Goal: Navigation & Orientation: Understand site structure

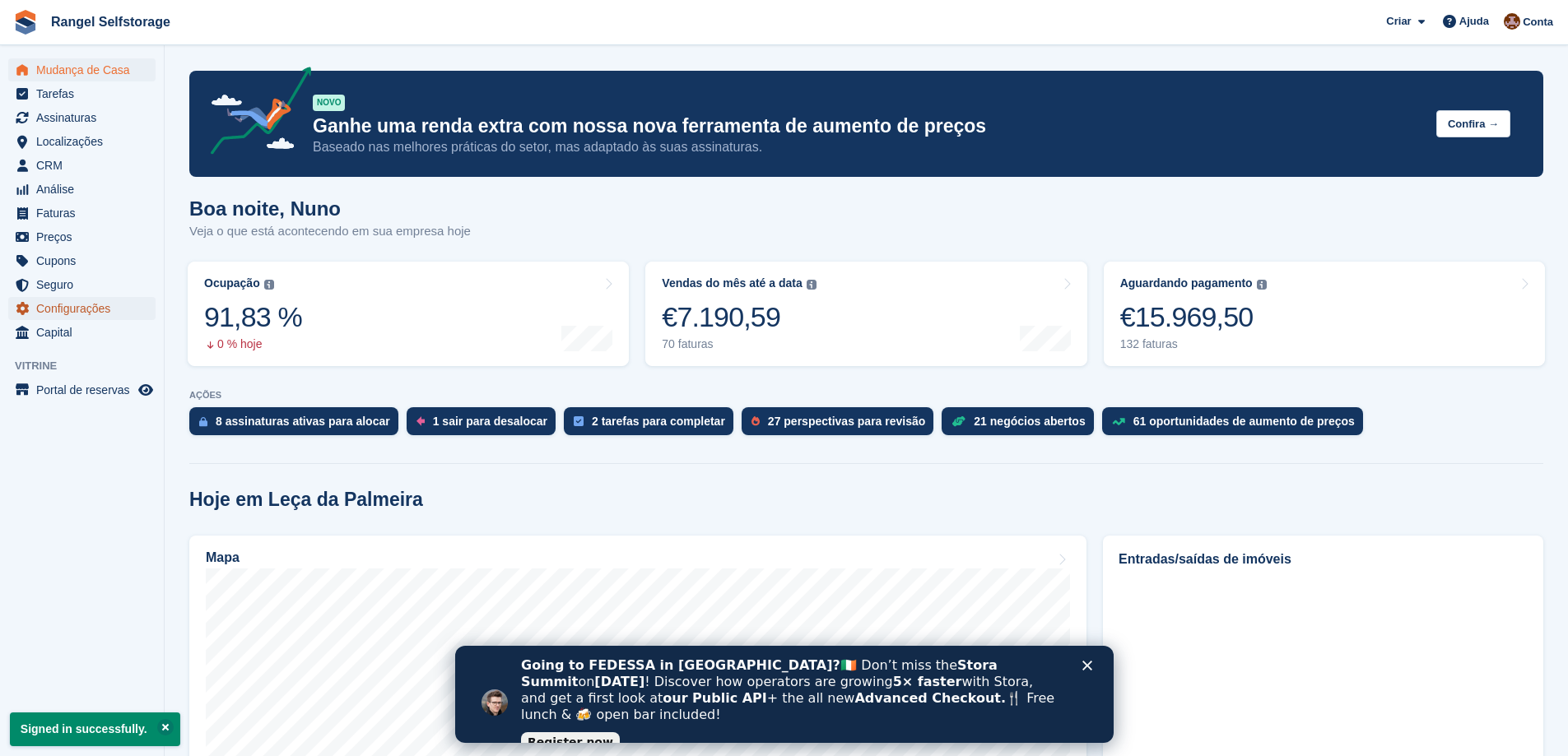
click at [83, 310] on span "Configurações" at bounding box center [85, 308] width 99 height 23
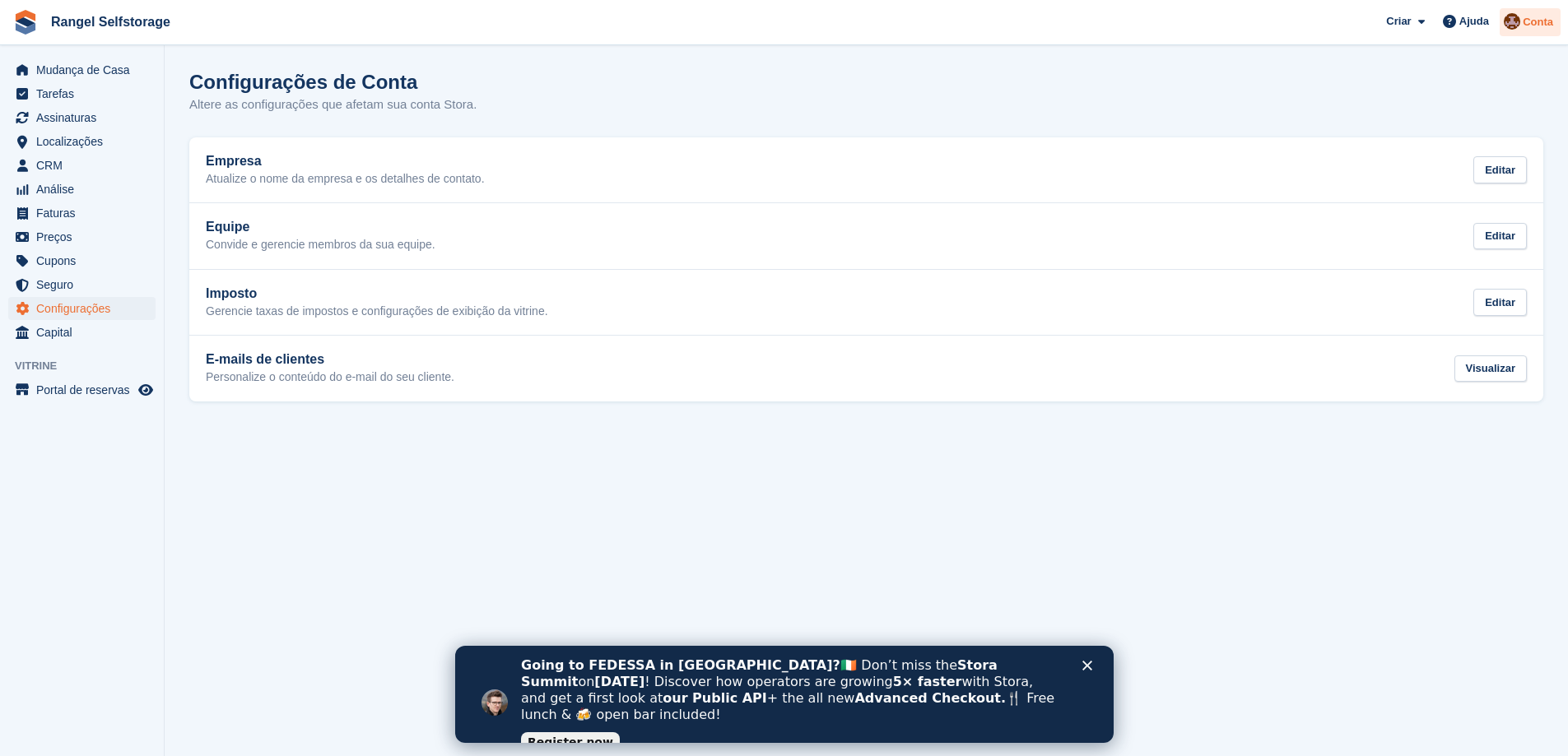
click at [1517, 23] on img at bounding box center [1511, 21] width 16 height 16
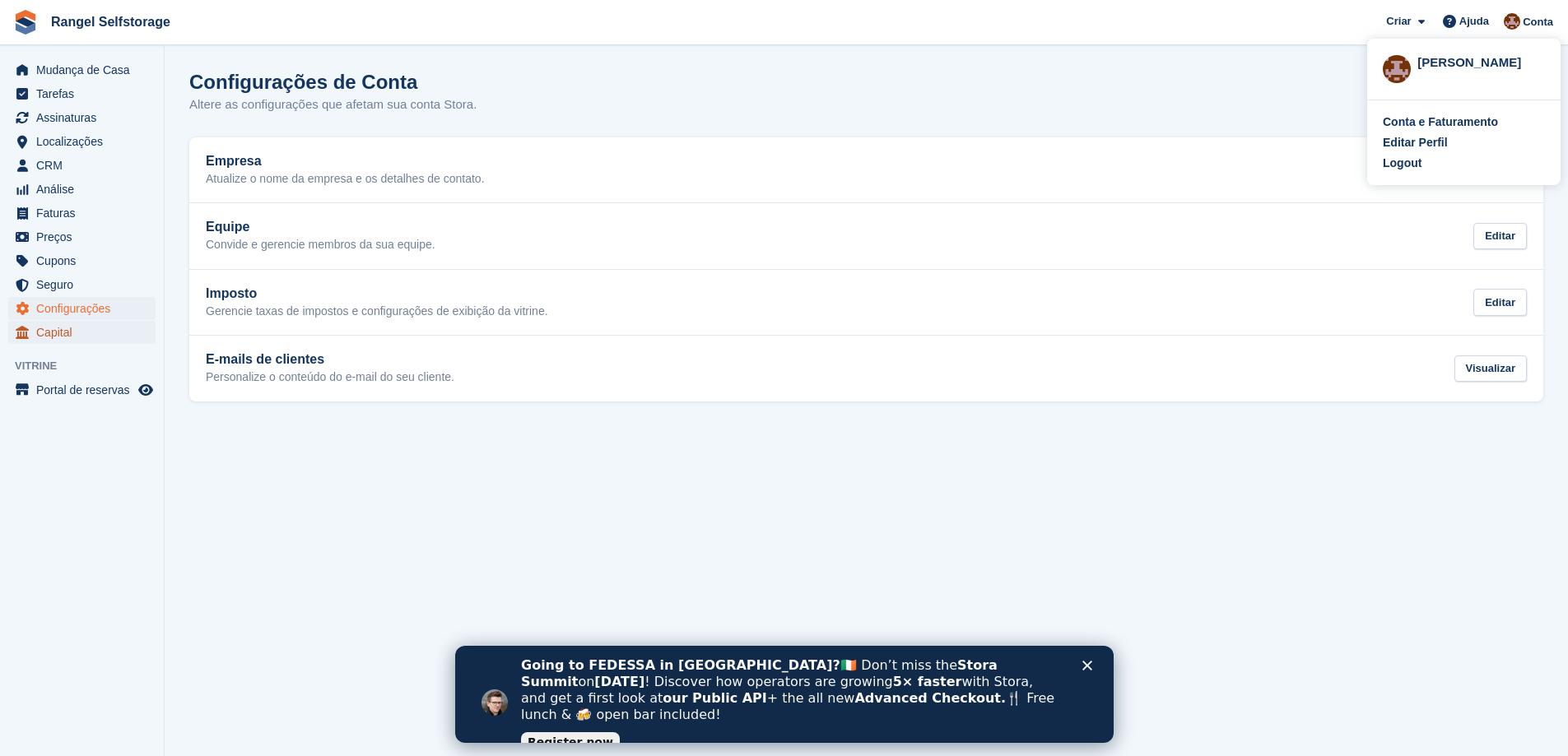
click at [58, 330] on span "Capital" at bounding box center [85, 332] width 99 height 23
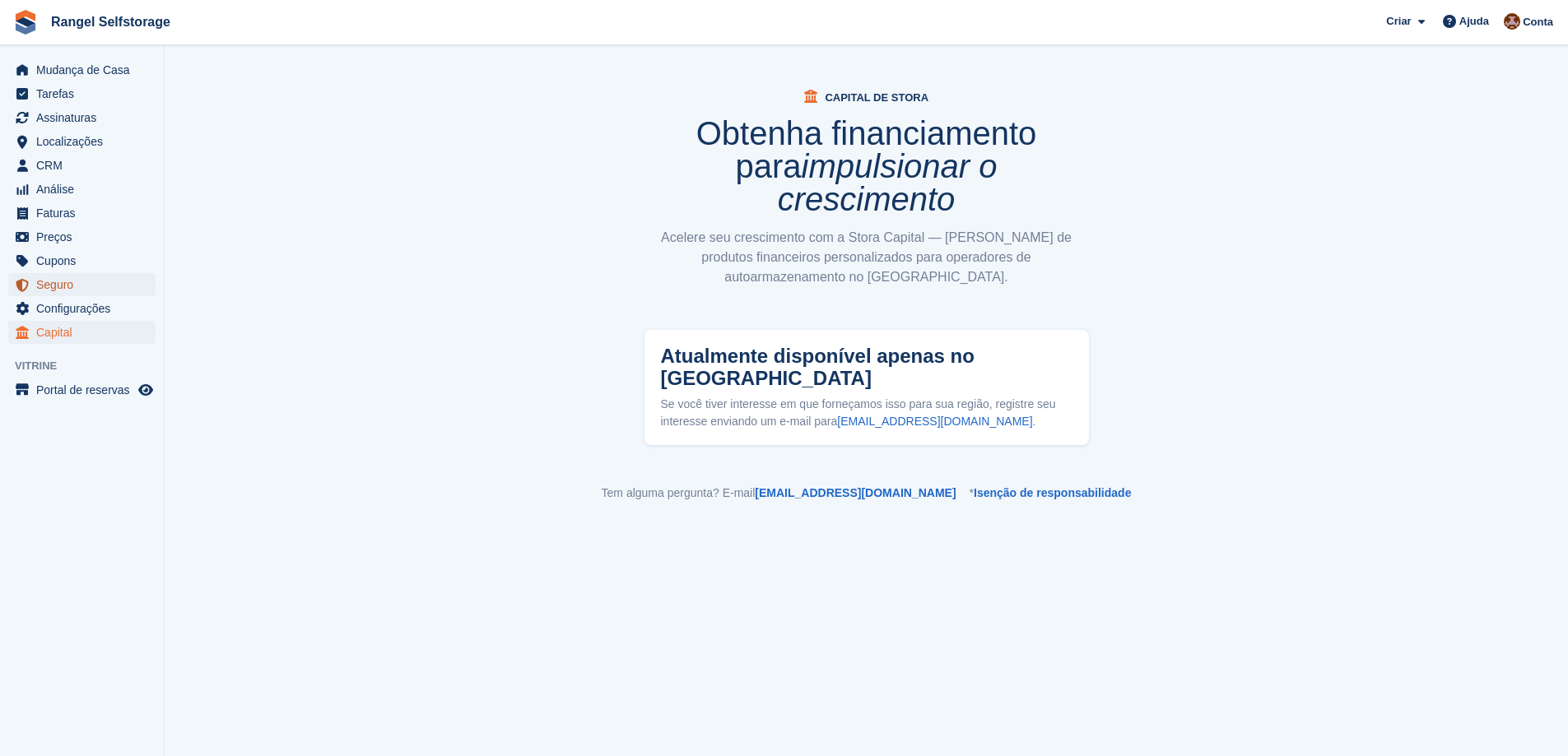
click at [53, 278] on span "Seguro" at bounding box center [85, 284] width 99 height 23
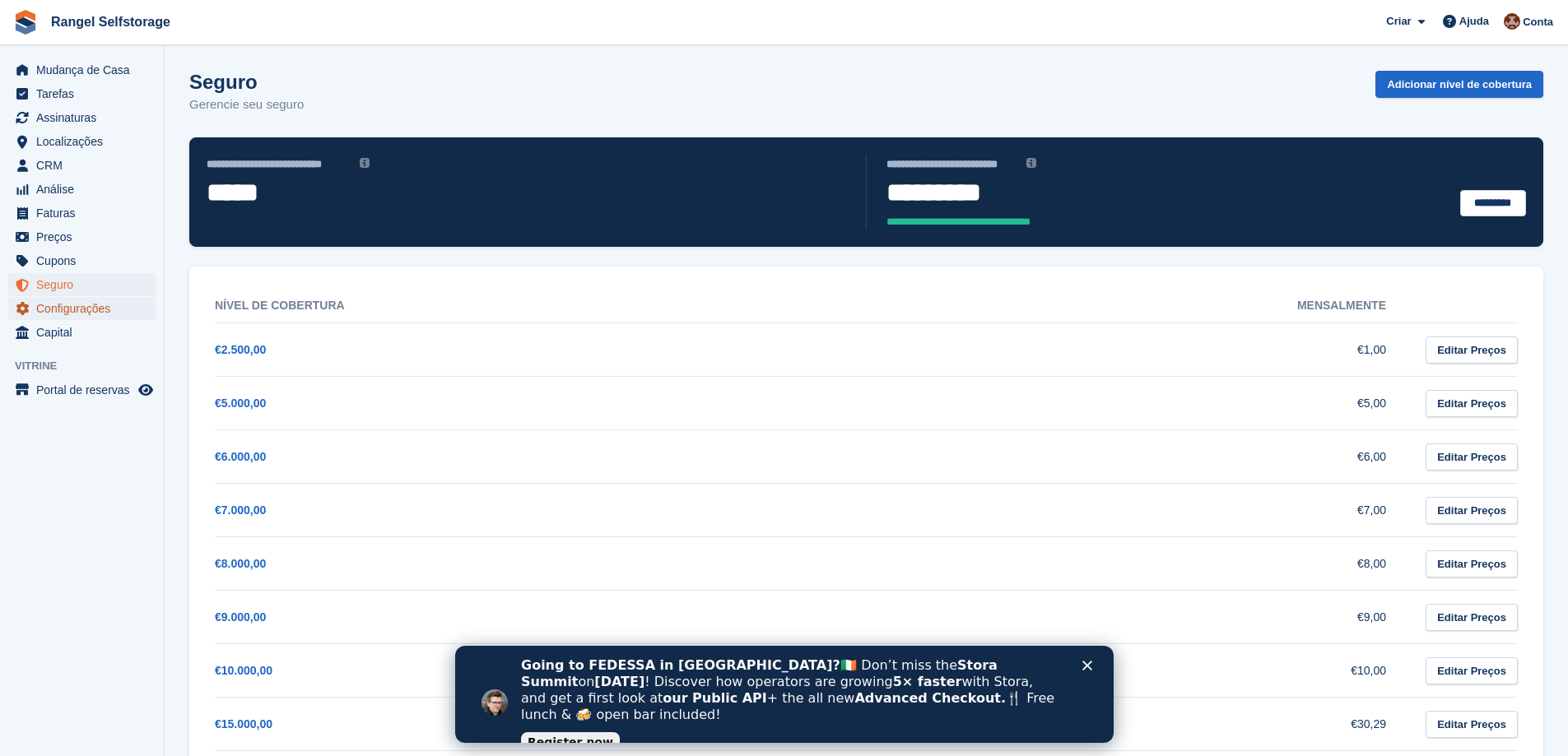
click at [47, 298] on span "Configurações" at bounding box center [85, 308] width 99 height 23
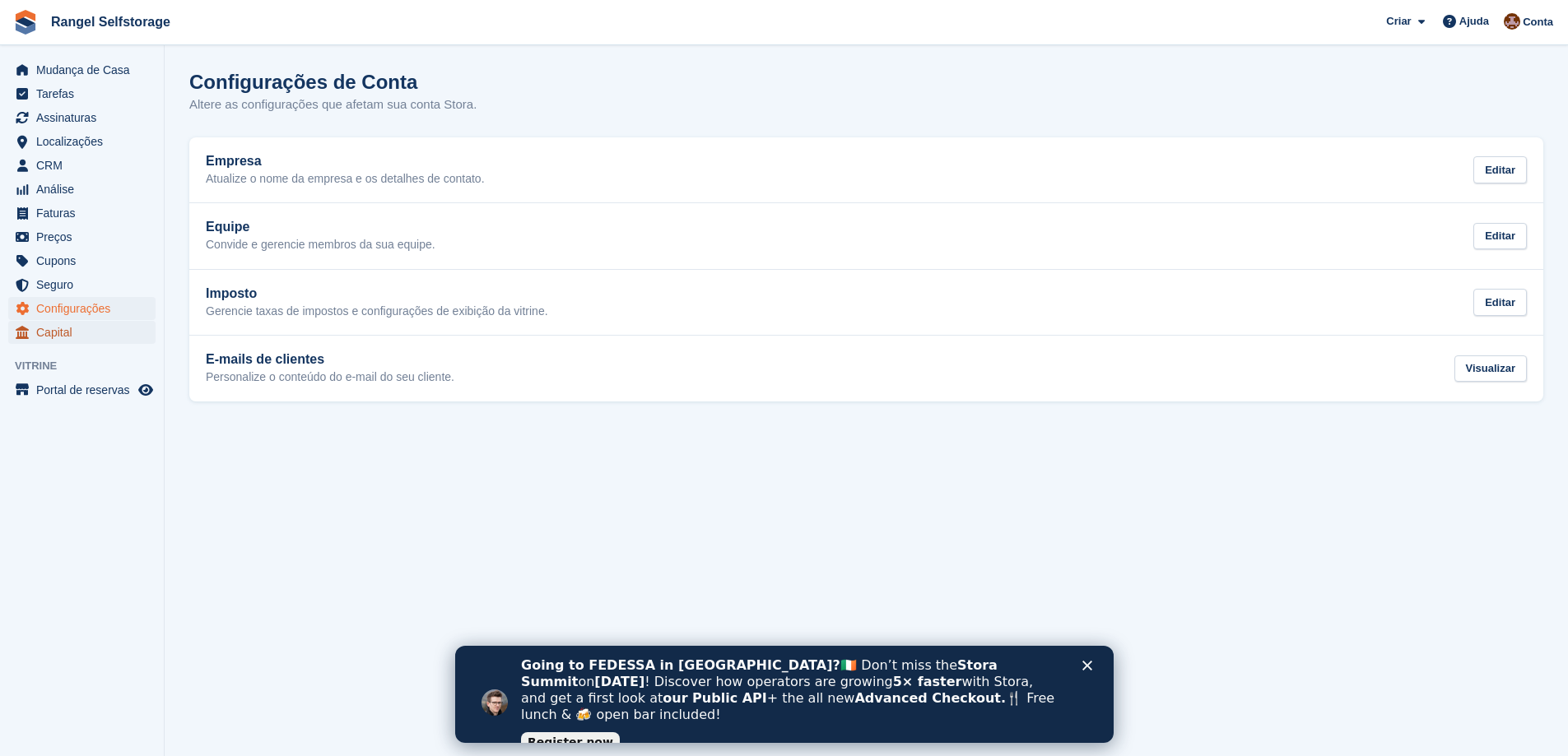
click at [42, 324] on span "Capital" at bounding box center [85, 332] width 99 height 23
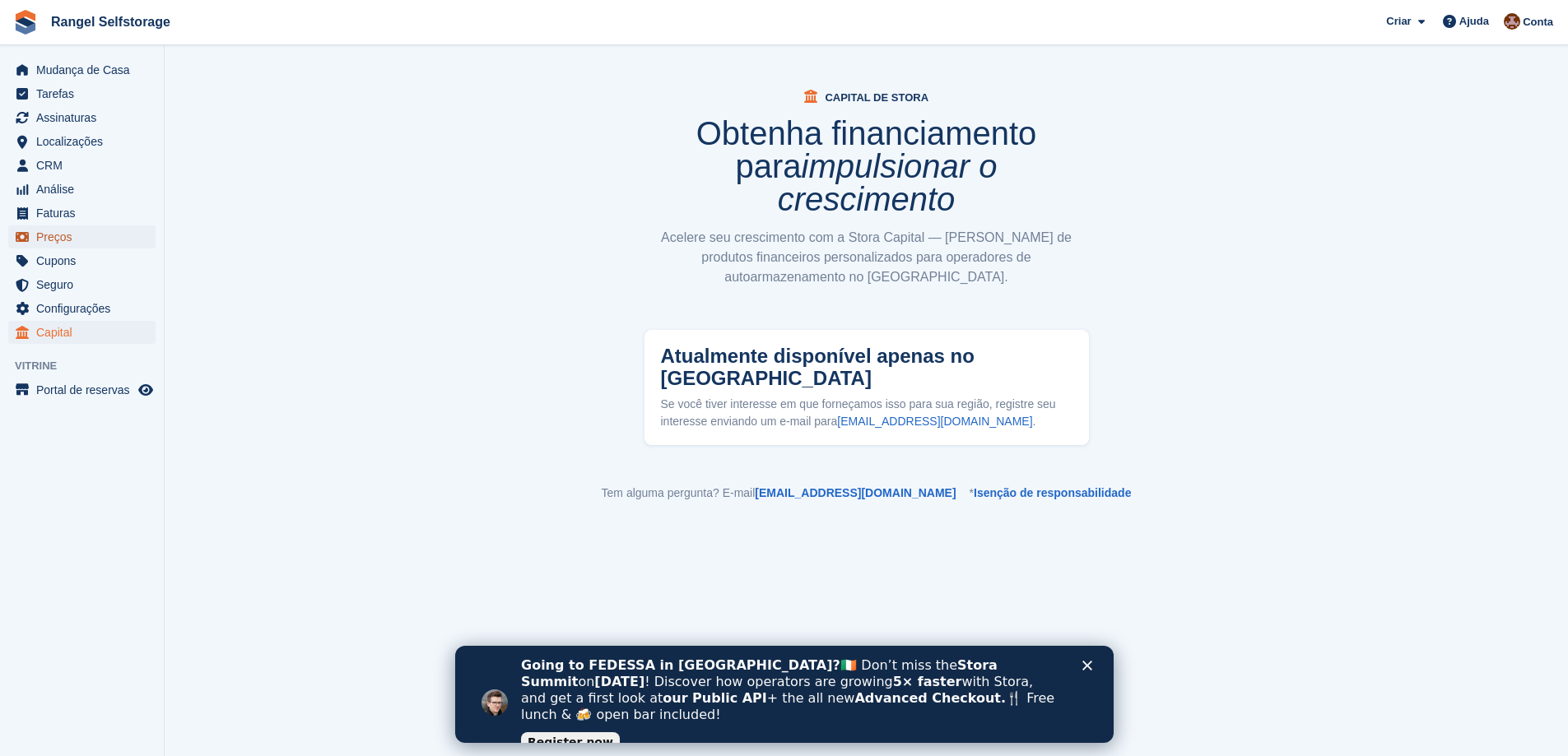
click at [45, 233] on span "Preços" at bounding box center [85, 236] width 99 height 23
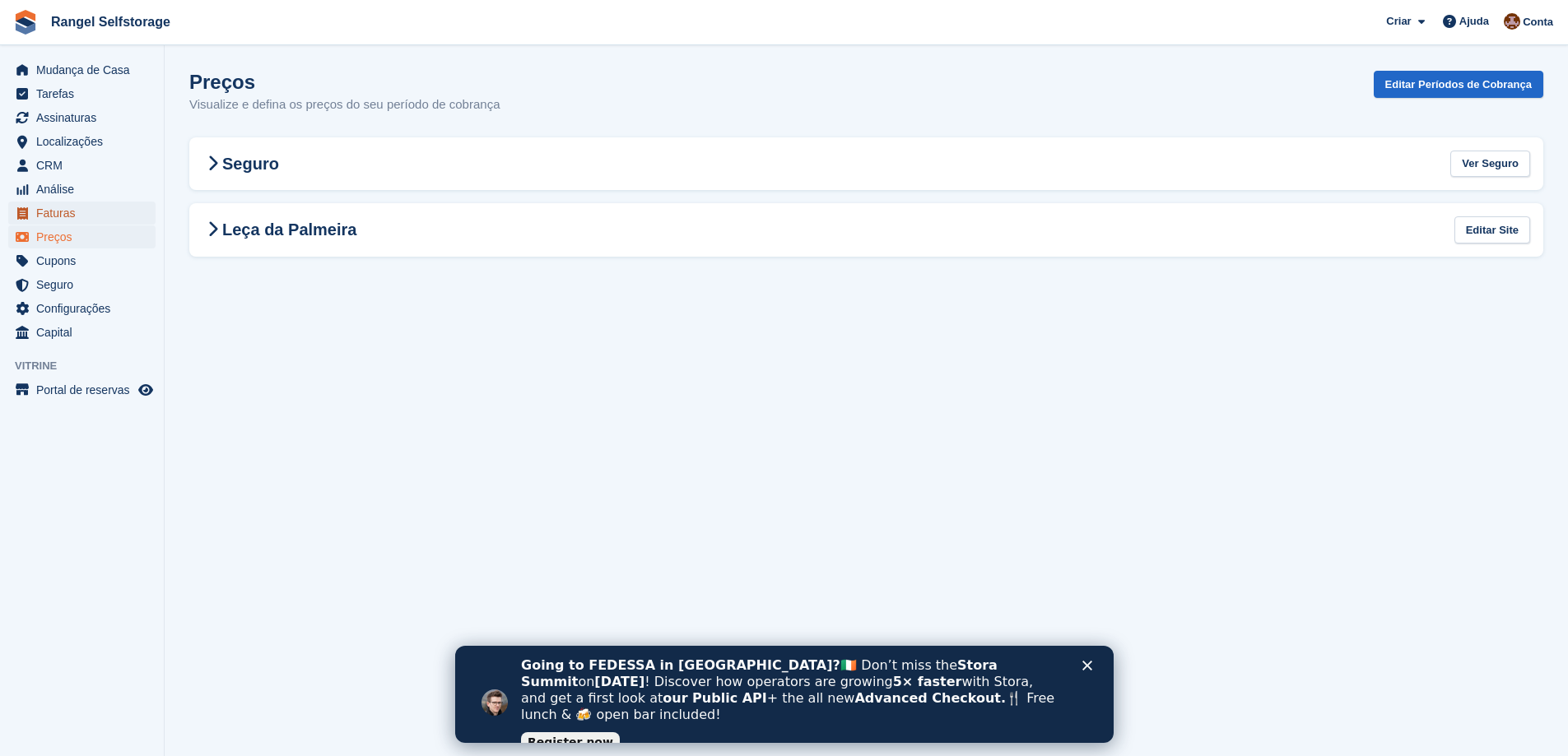
click at [52, 212] on span "Faturas" at bounding box center [85, 213] width 99 height 23
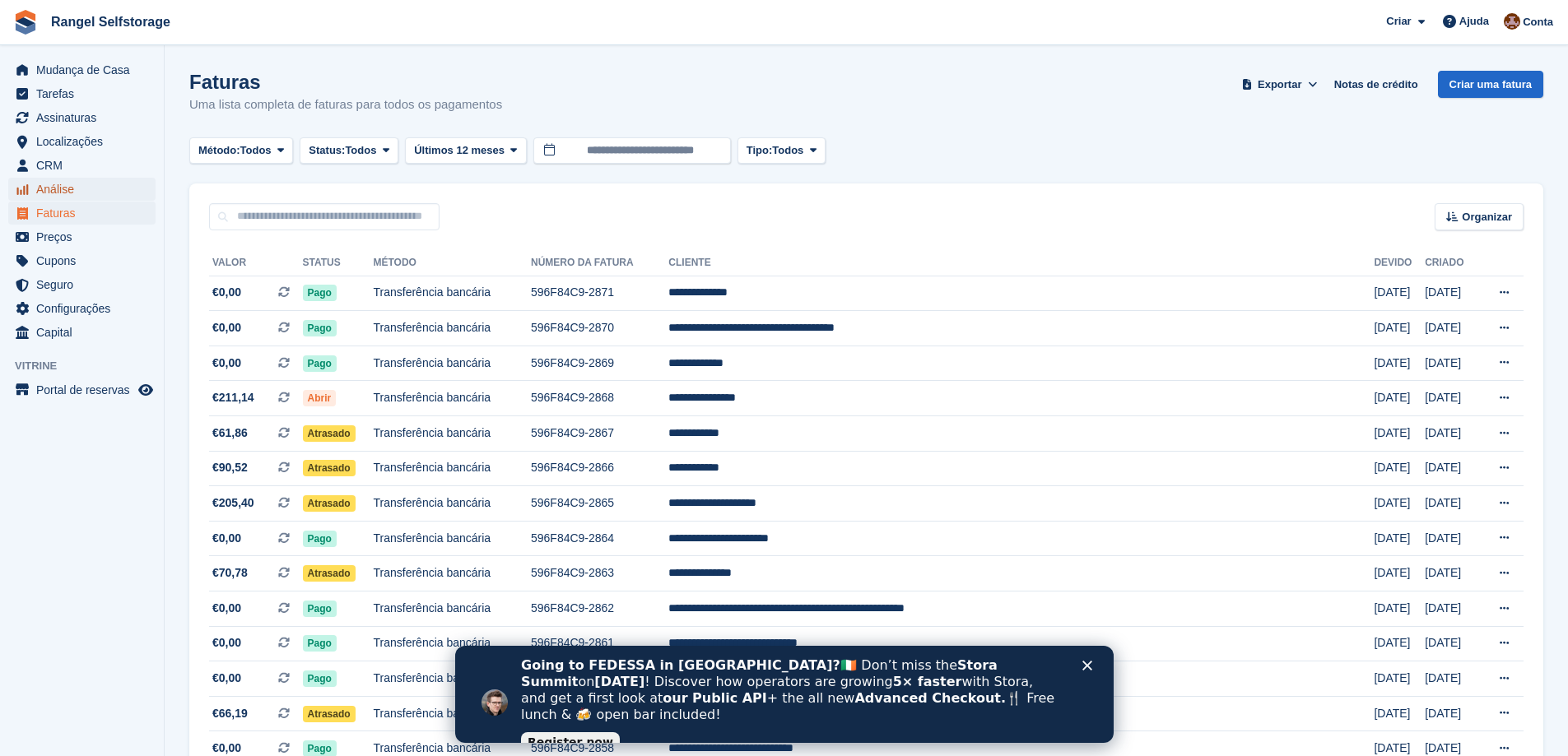
click at [61, 179] on span "Análise" at bounding box center [85, 189] width 99 height 23
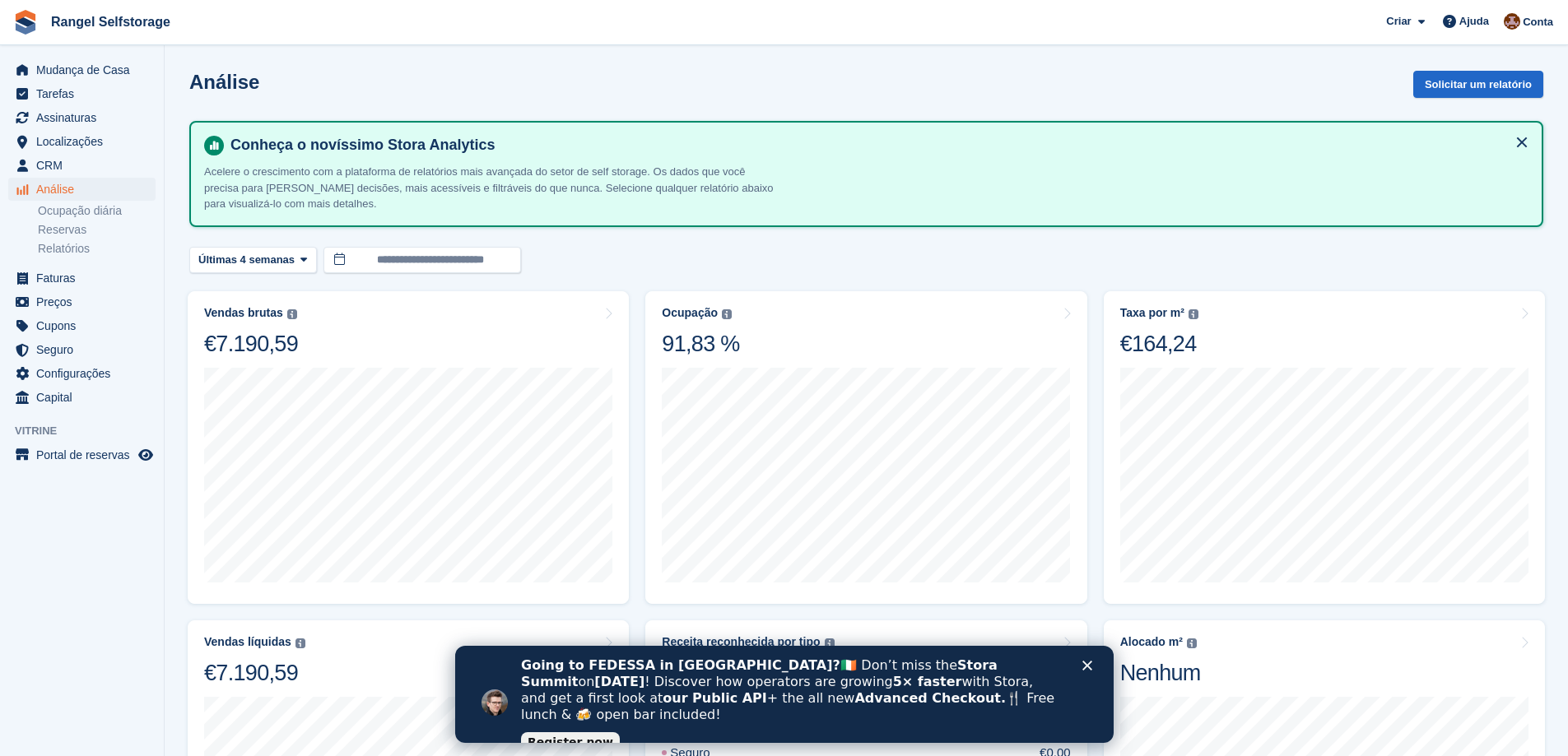
click at [59, 153] on ul "Localizações Localizações" at bounding box center [82, 141] width 164 height 24
click at [56, 159] on span "CRM" at bounding box center [85, 165] width 99 height 23
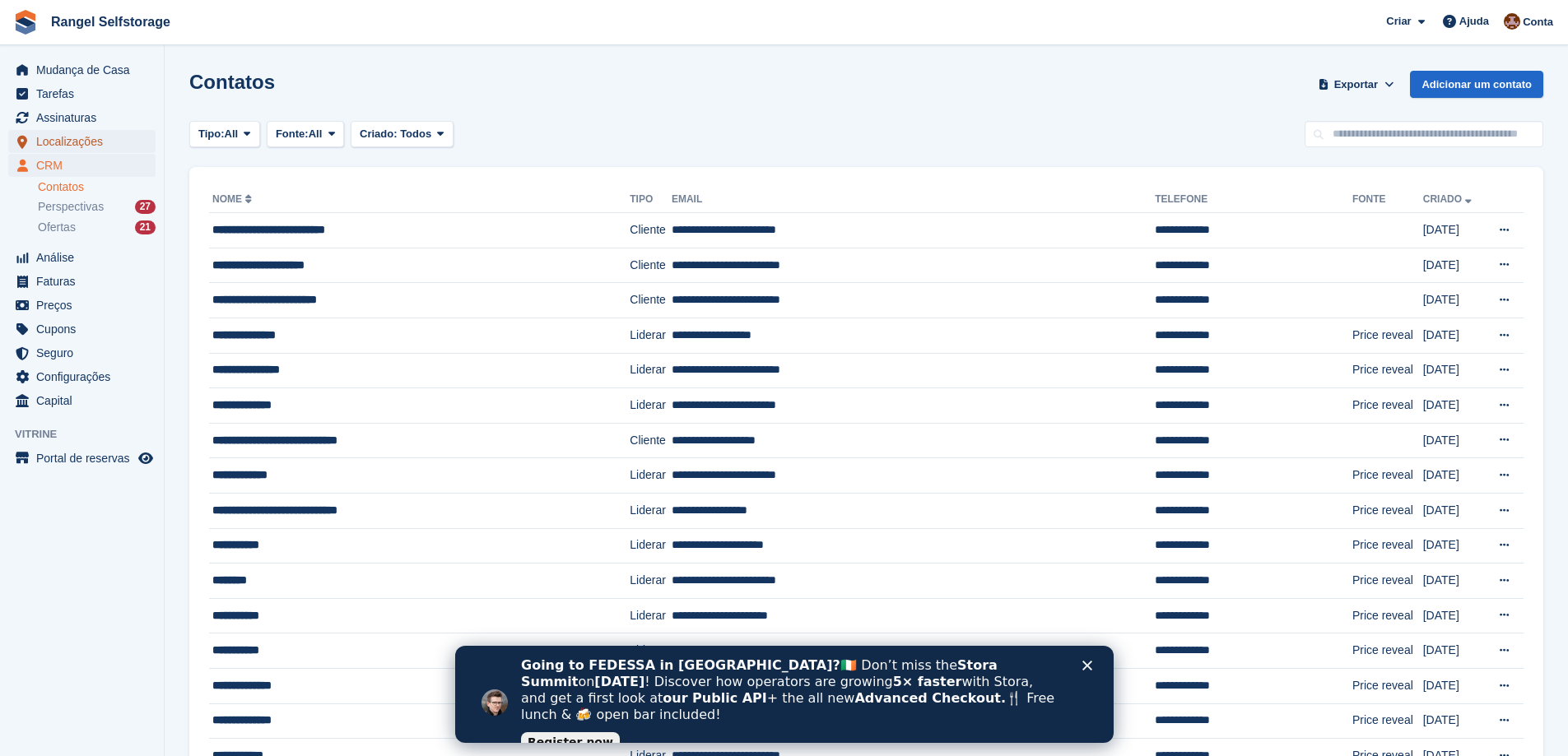
click at [63, 140] on span "Localizações" at bounding box center [85, 141] width 99 height 23
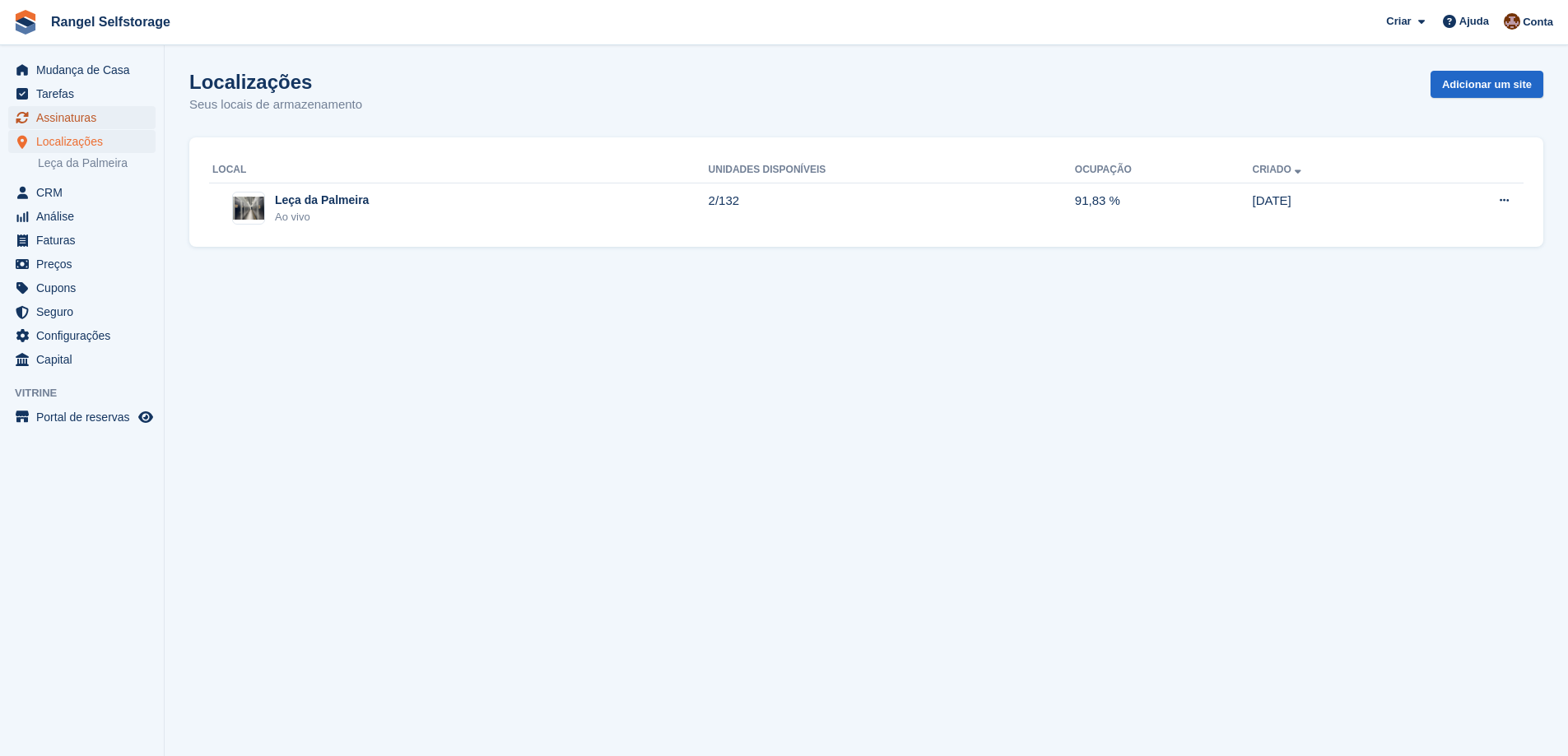
click at [64, 124] on span "Assinaturas" at bounding box center [85, 118] width 99 height 23
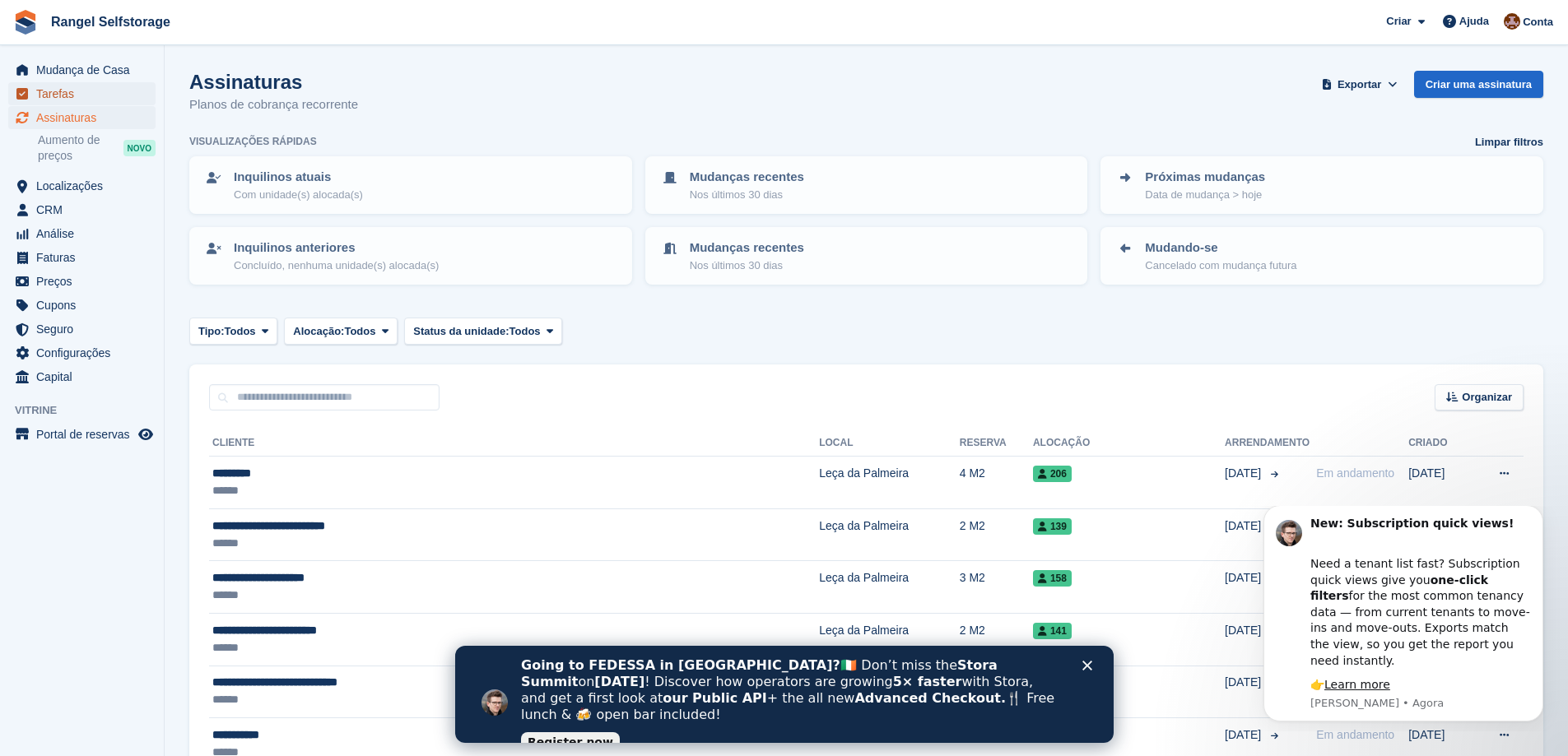
click at [66, 101] on span "Tarefas" at bounding box center [85, 93] width 99 height 23
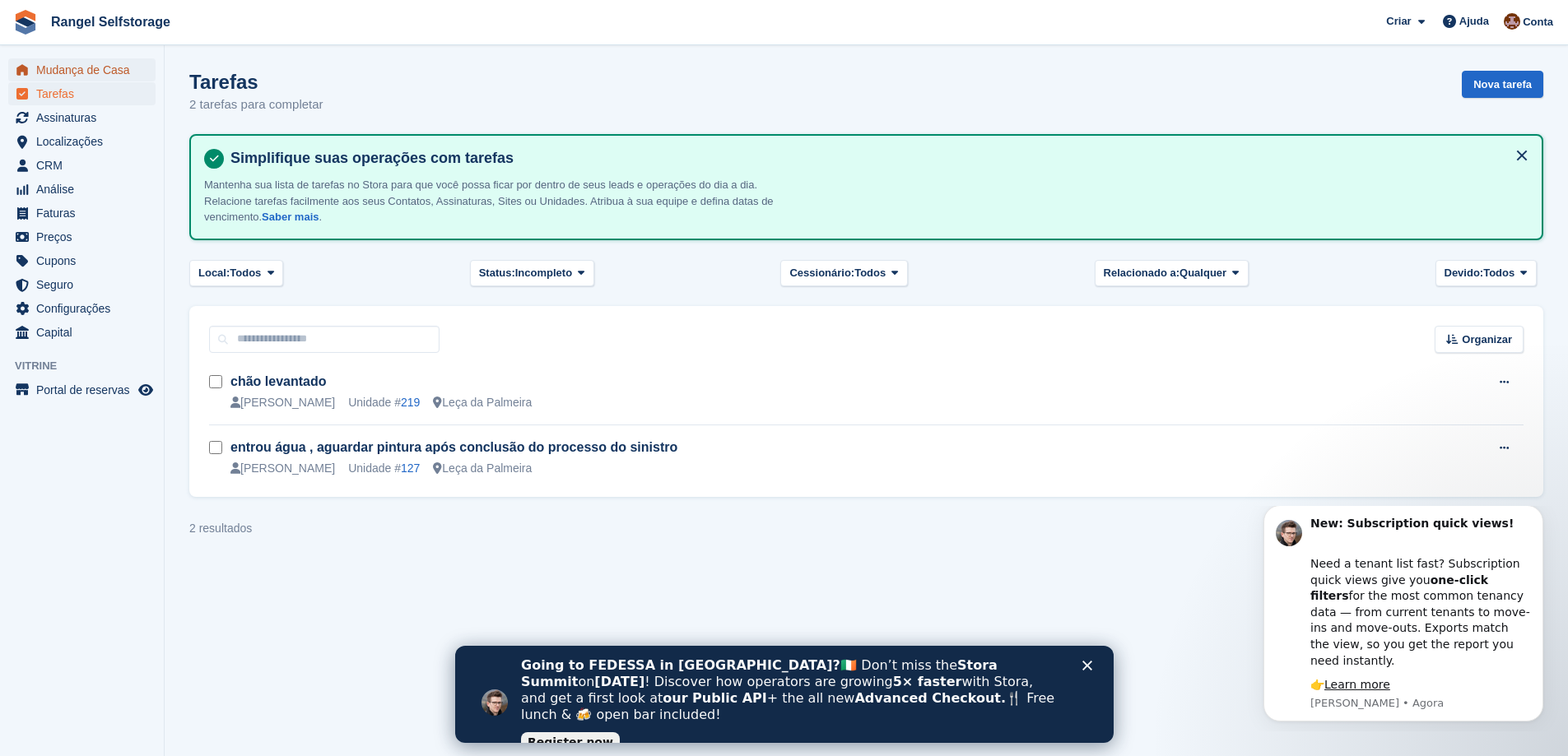
click at [65, 76] on span "Mudança de Casa" at bounding box center [85, 70] width 99 height 23
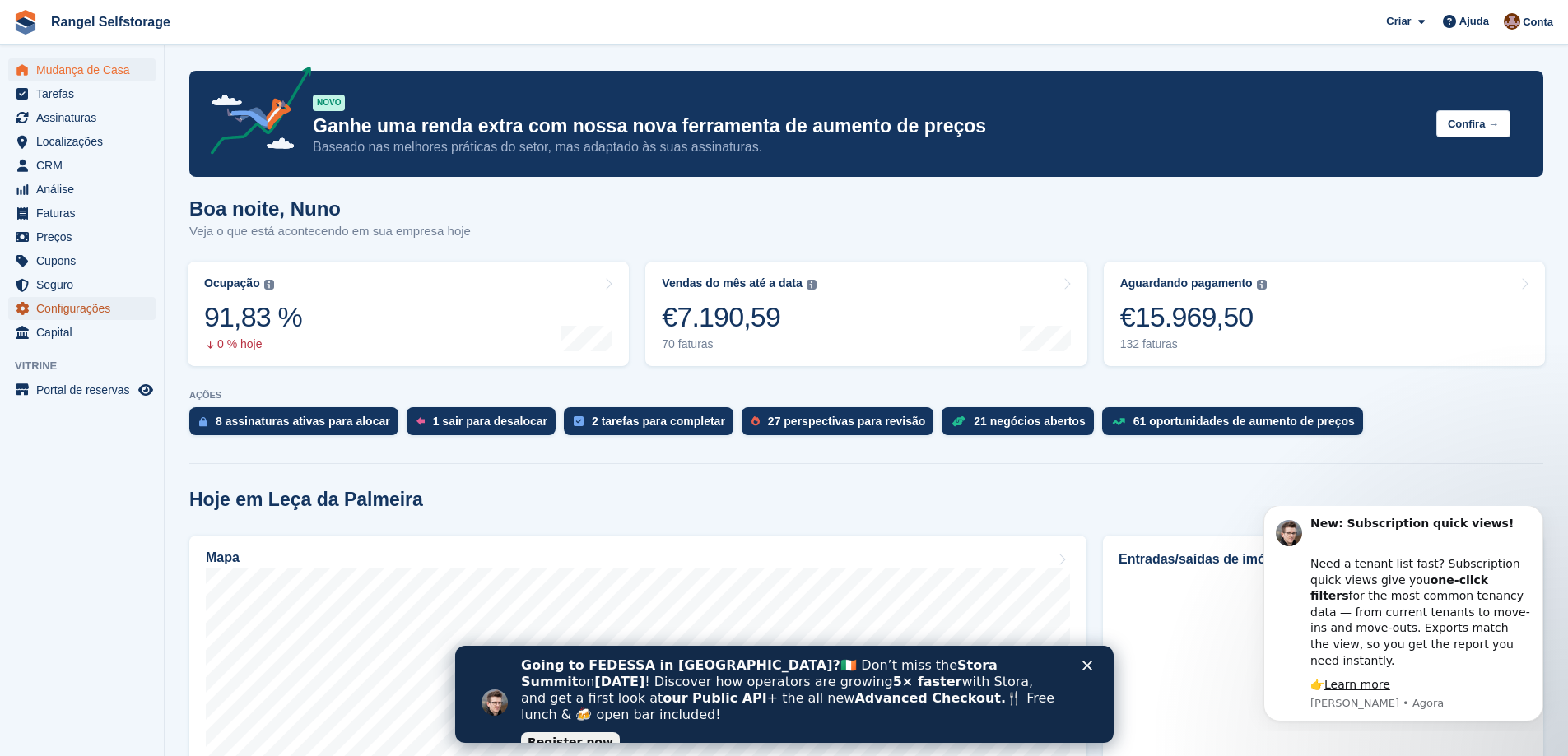
click at [62, 310] on span "Configurações" at bounding box center [85, 308] width 99 height 23
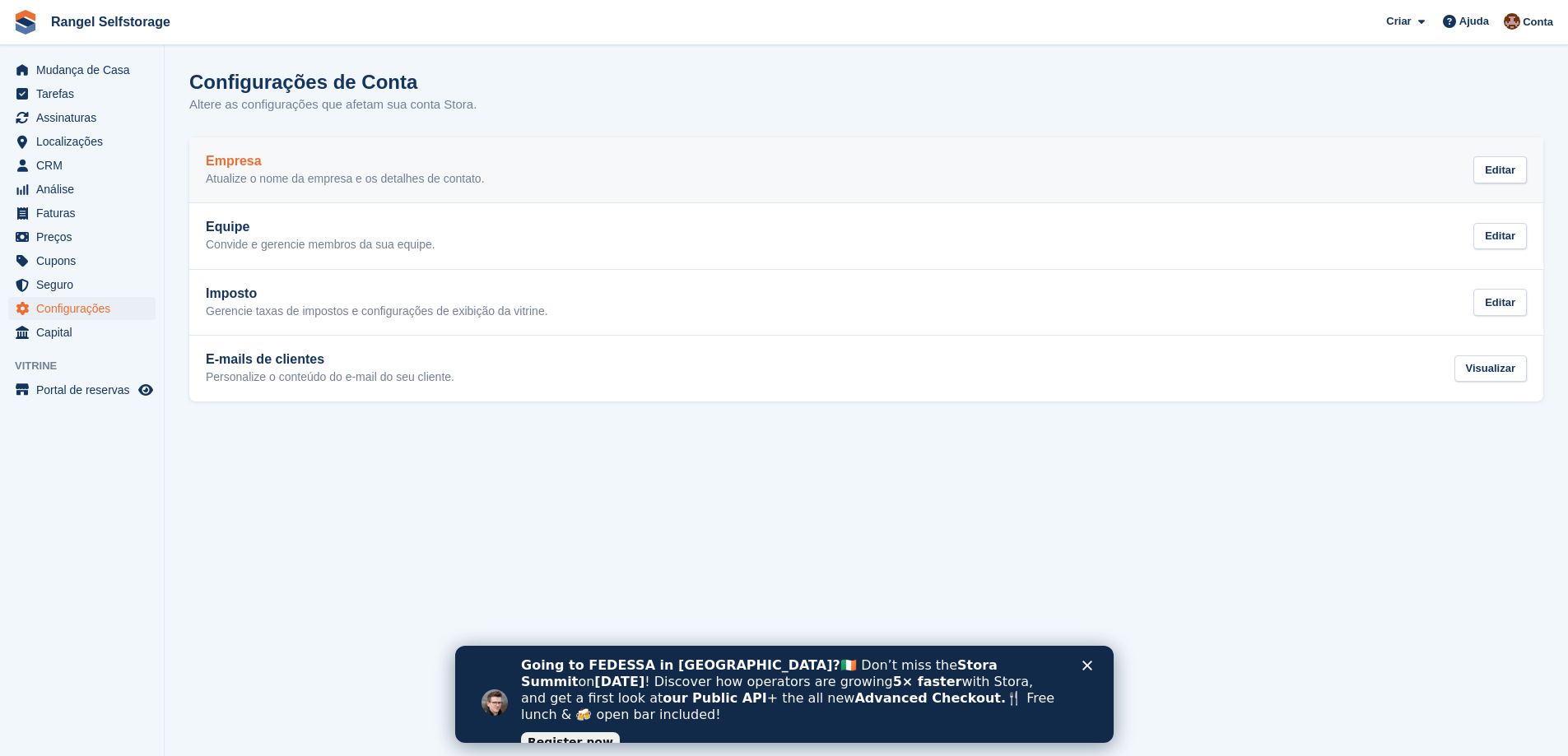
click at [363, 174] on p "Atualize o nome da empresa e os detalhes de contato." at bounding box center [345, 180] width 279 height 15
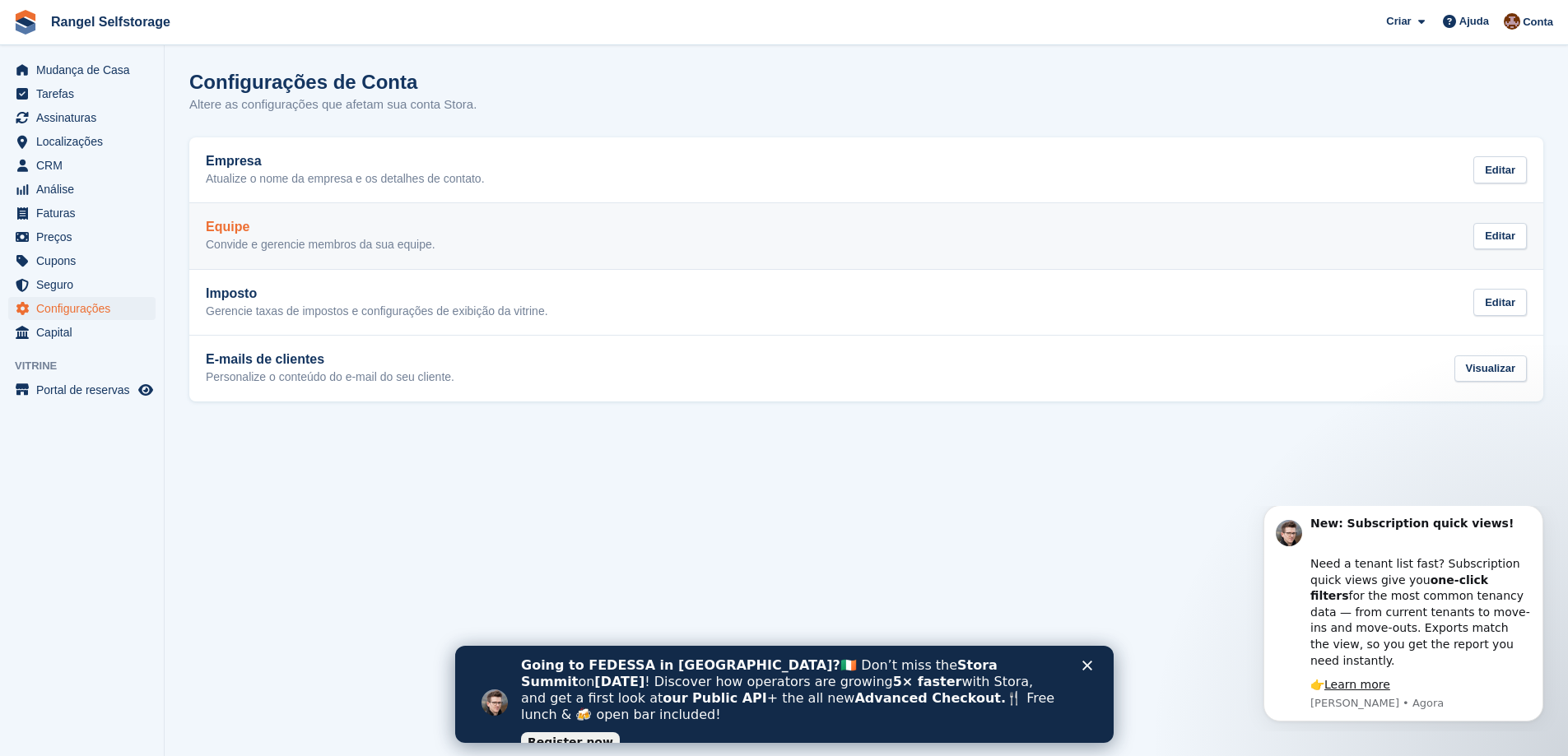
click at [286, 255] on link "Equipe Convide e gerencie membros da sua equipe. Editar" at bounding box center [866, 236] width 1354 height 66
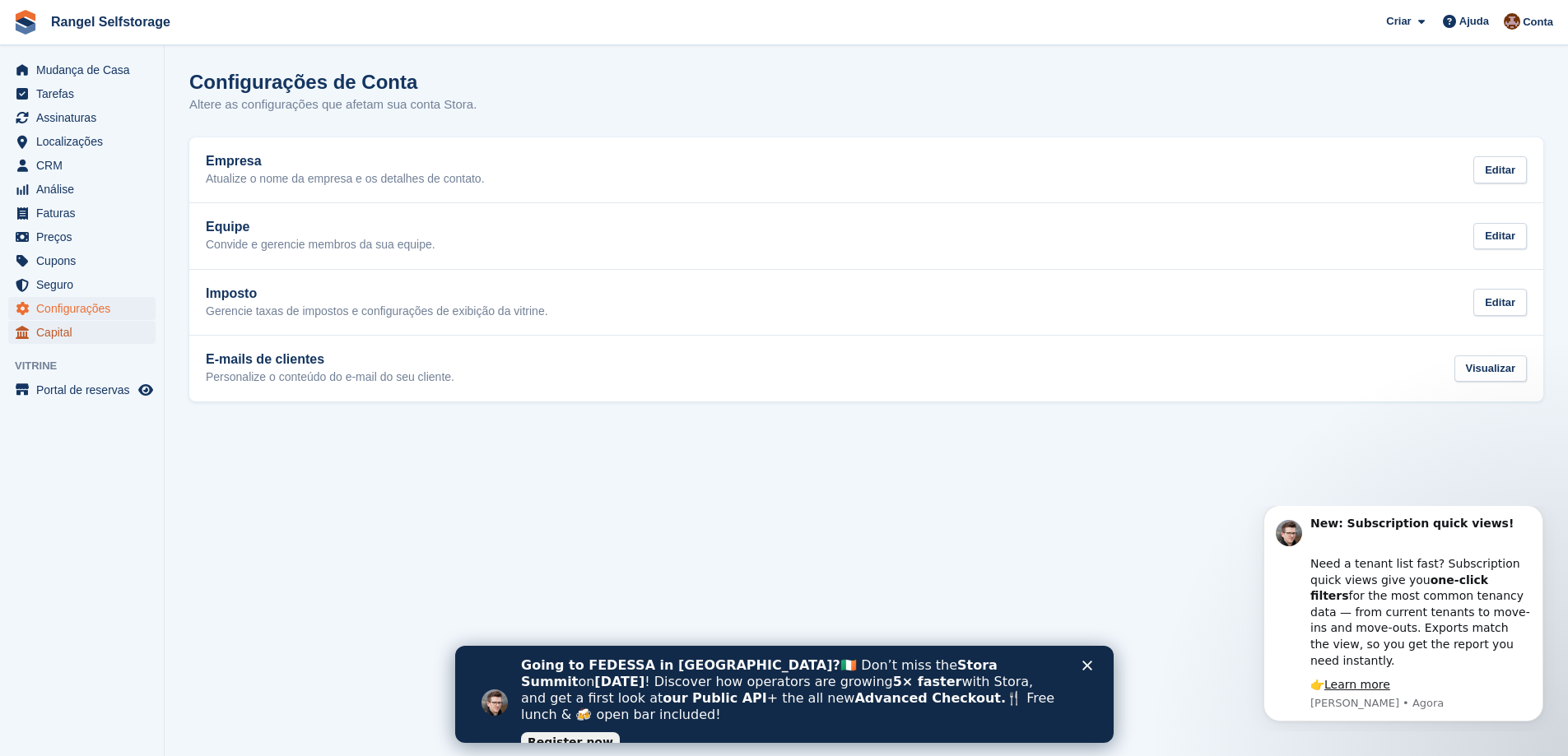
click at [55, 330] on span "Capital" at bounding box center [85, 332] width 99 height 23
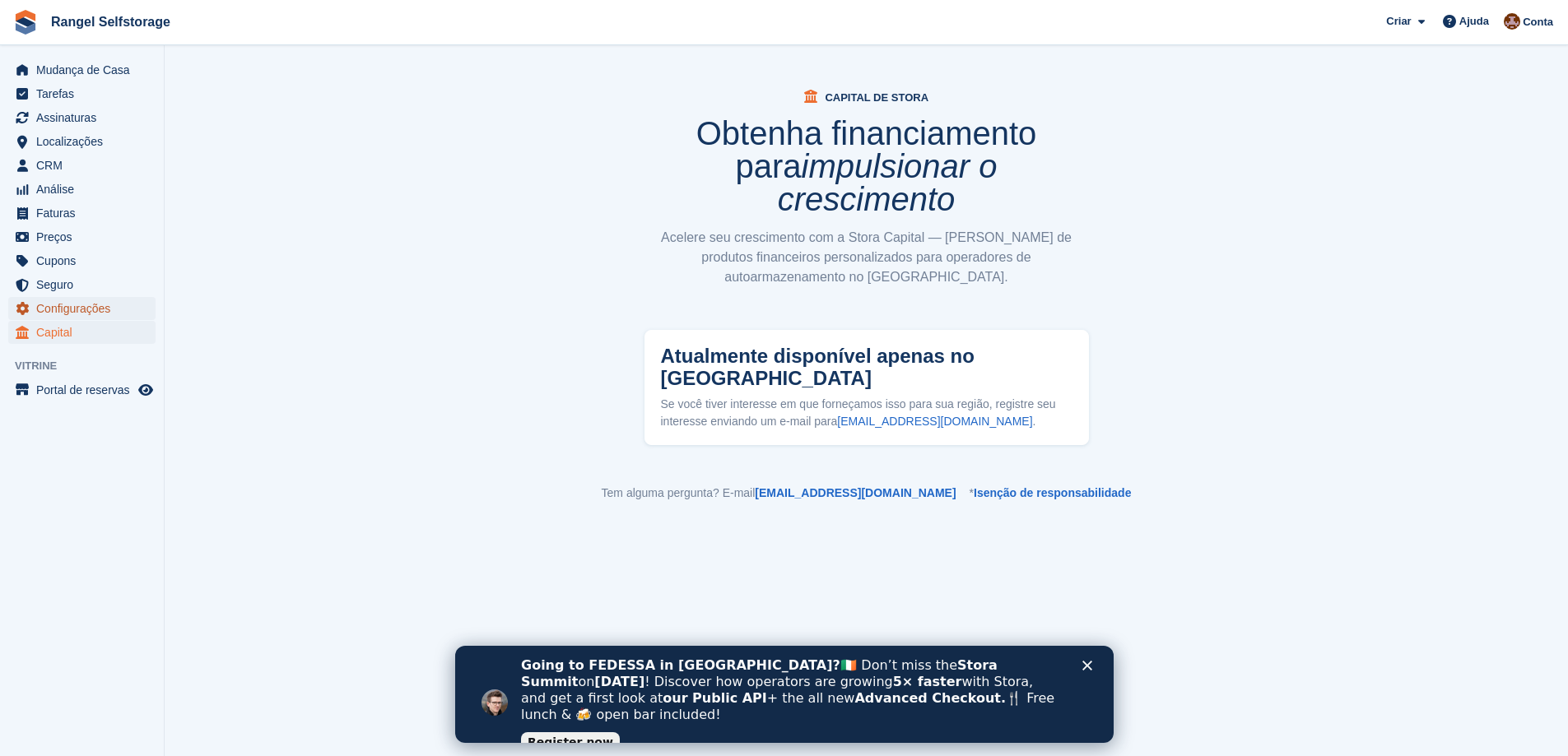
click at [60, 305] on span "Configurações" at bounding box center [85, 308] width 99 height 23
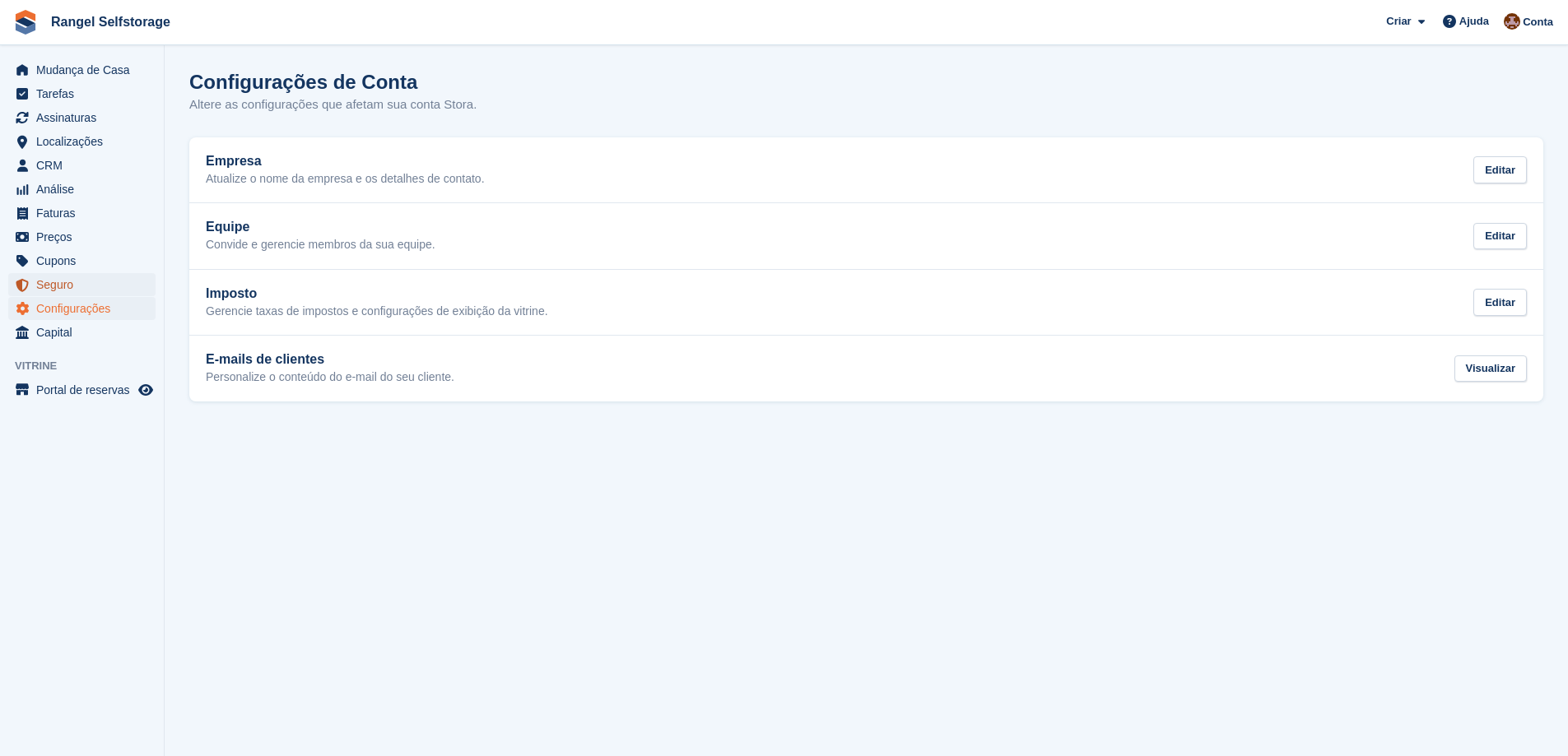
click at [52, 286] on span "Seguro" at bounding box center [85, 284] width 99 height 23
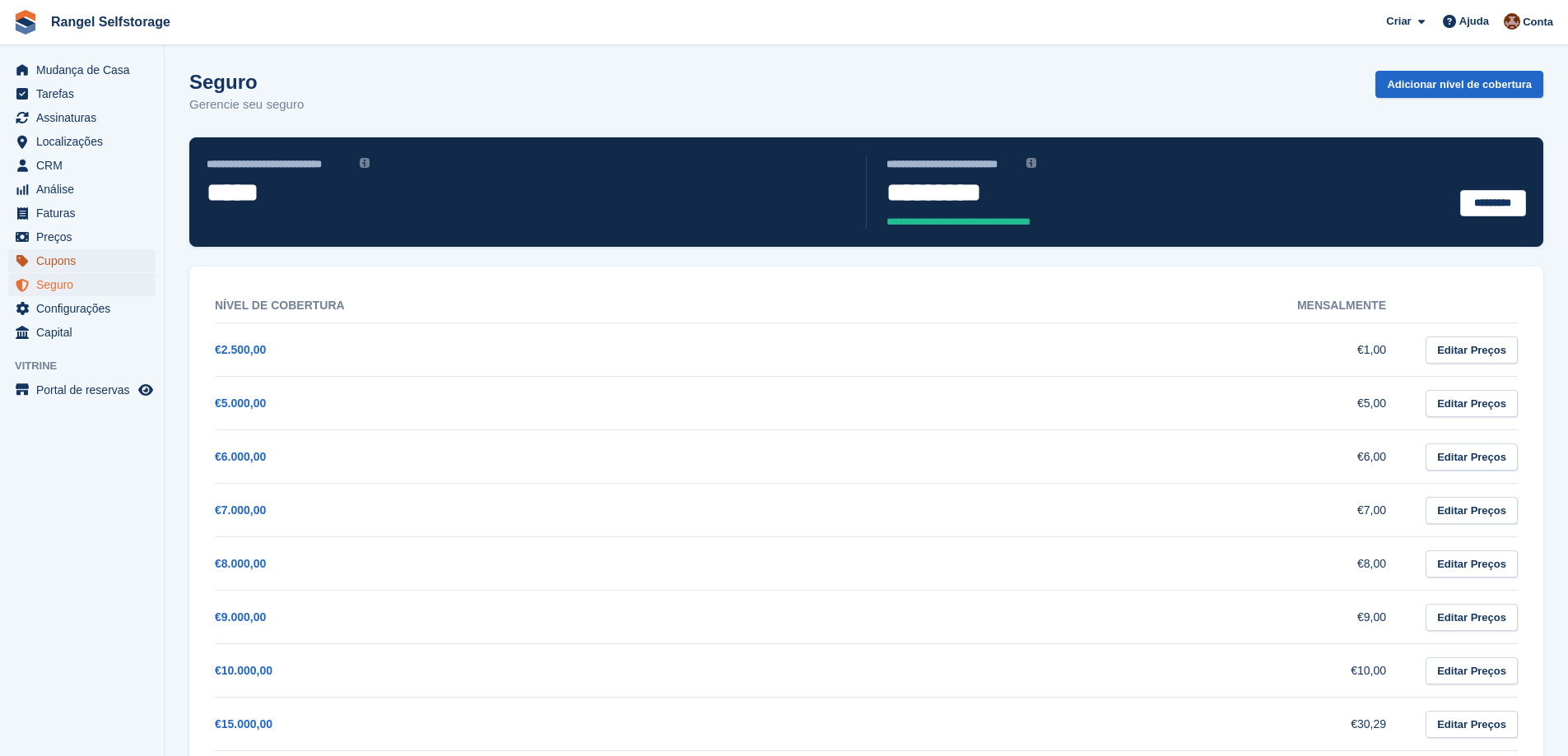
click at [56, 265] on span "Cupons" at bounding box center [85, 261] width 99 height 23
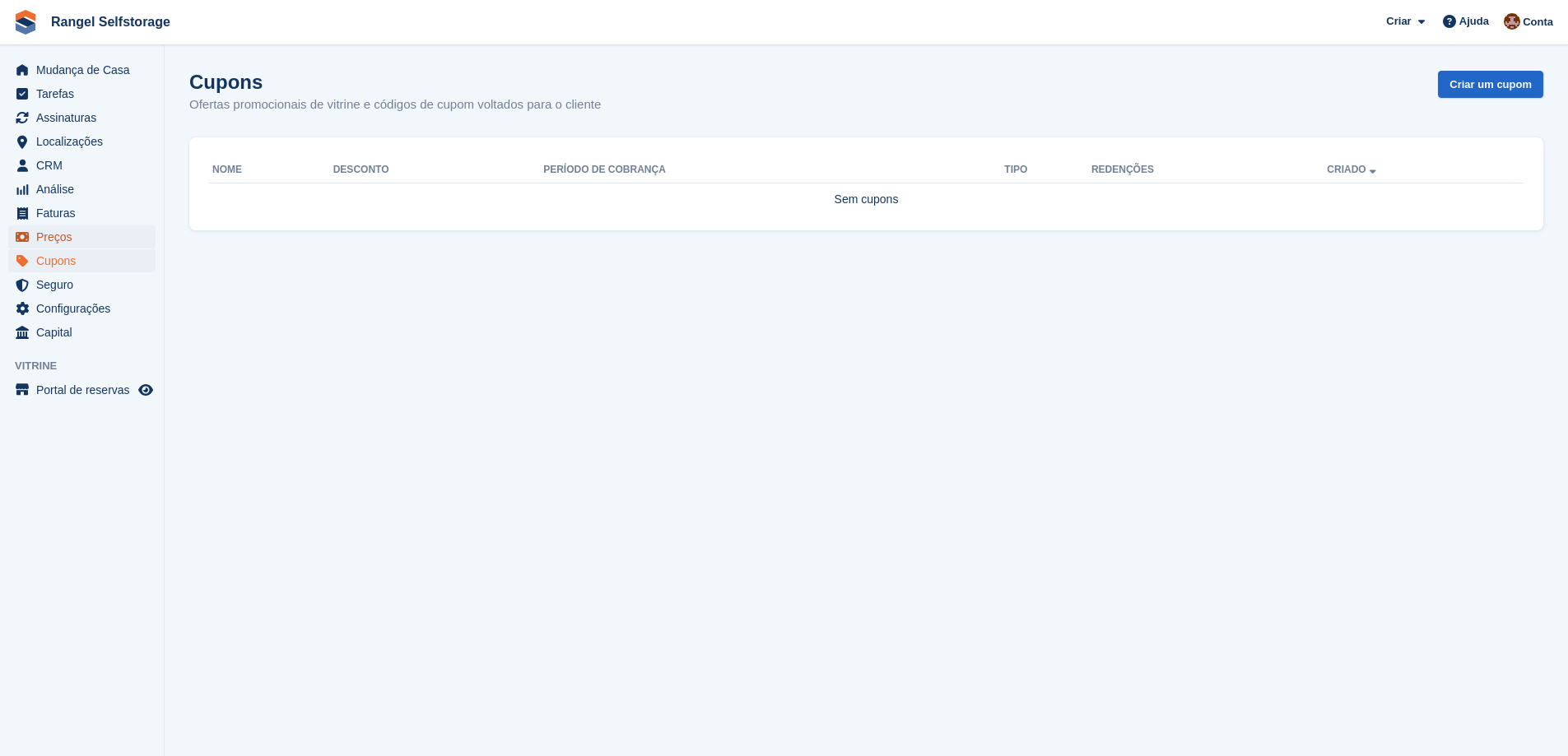
click at [58, 241] on span "Preços" at bounding box center [85, 236] width 99 height 23
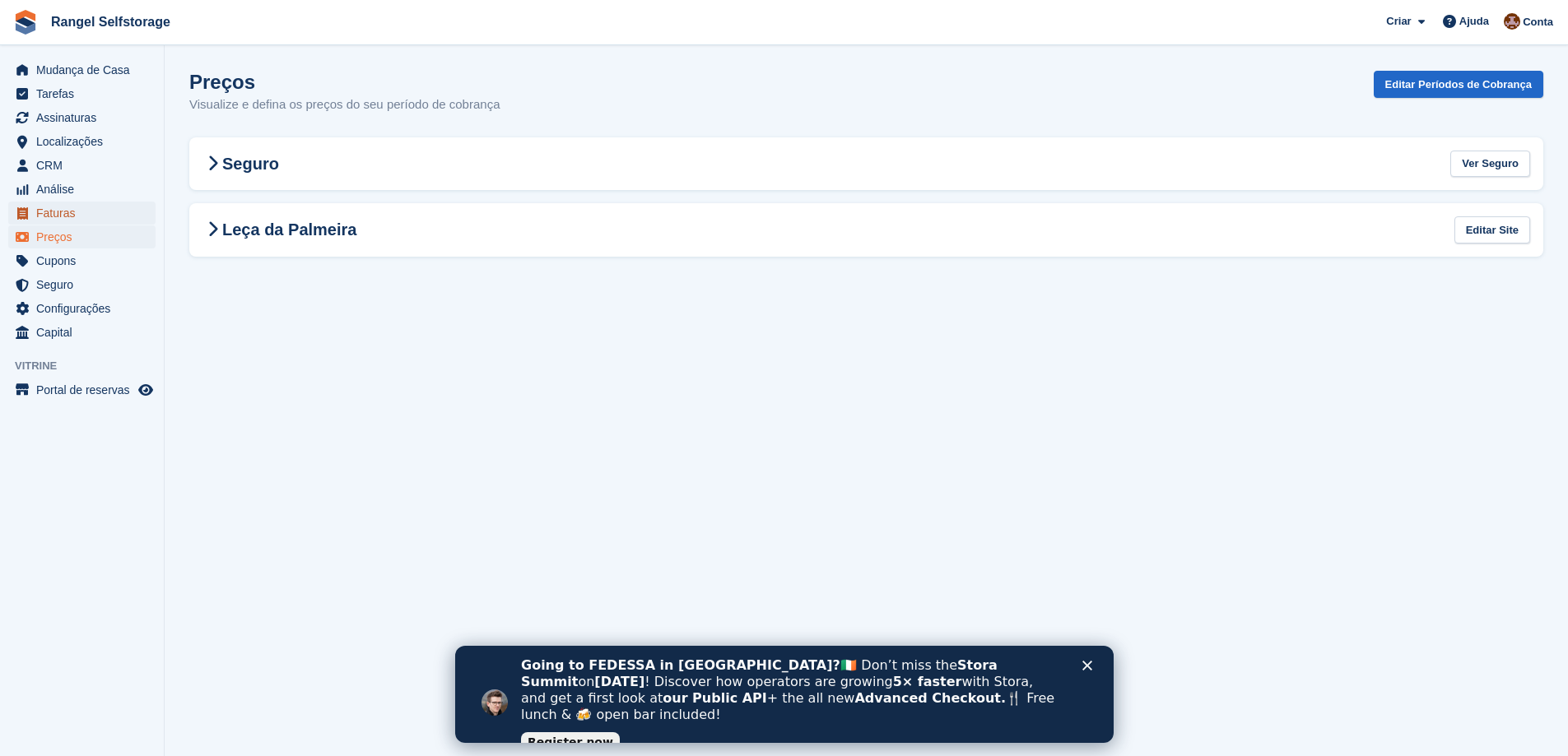
click at [58, 206] on span "Faturas" at bounding box center [85, 213] width 99 height 23
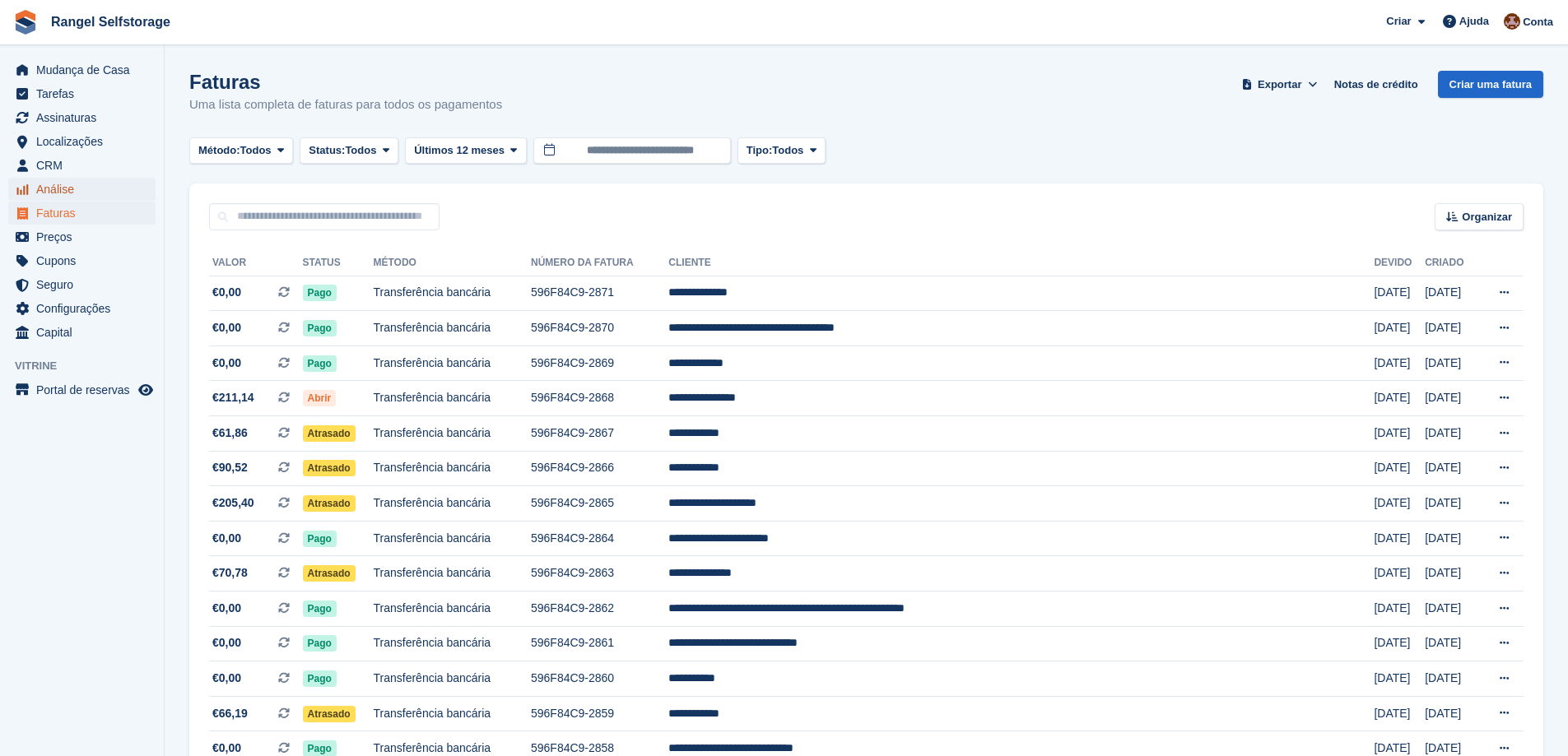
click at [64, 189] on span "Análise" at bounding box center [85, 189] width 99 height 23
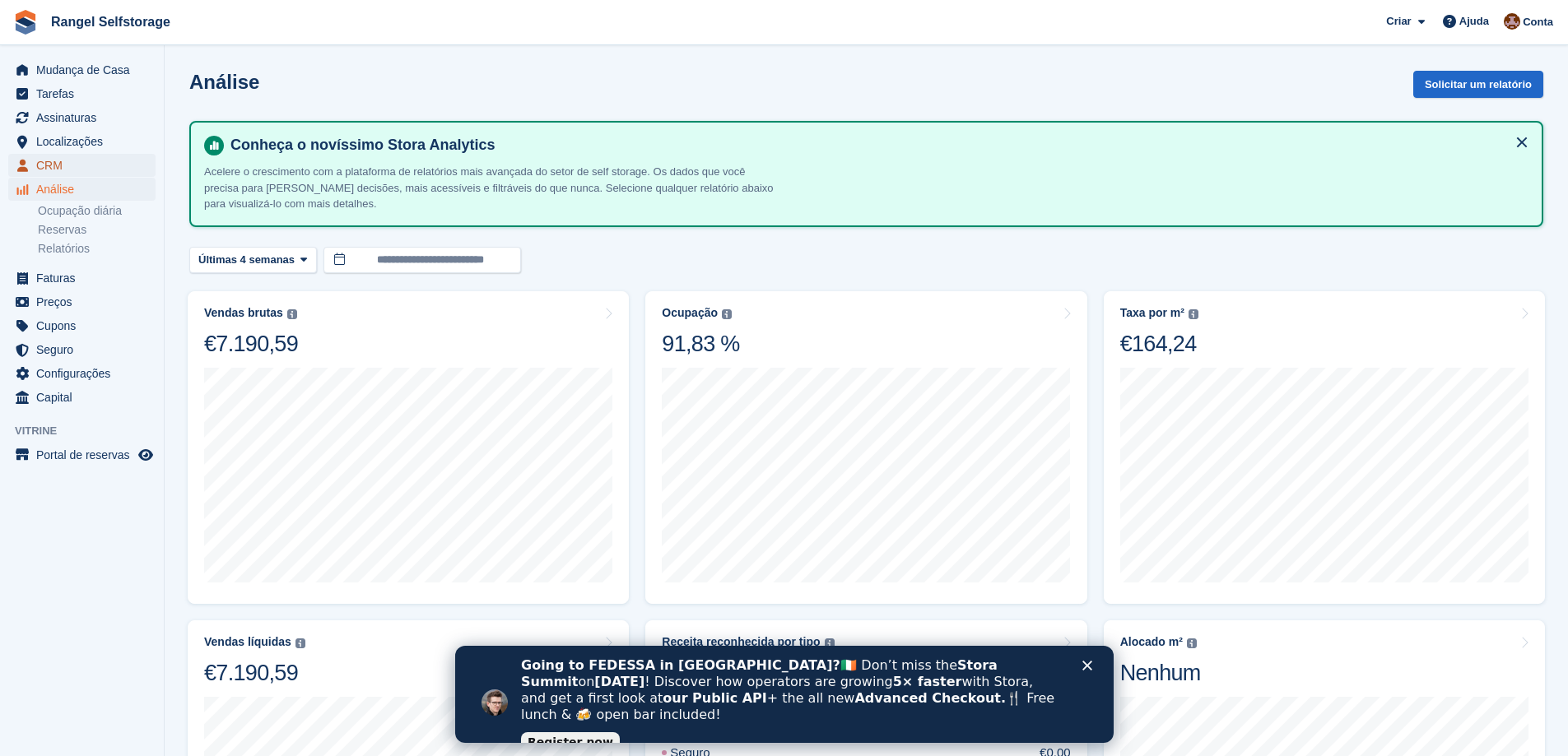
drag, startPoint x: 65, startPoint y: 185, endPoint x: 66, endPoint y: 176, distance: 9.1
click at [66, 176] on span "CRM" at bounding box center [85, 165] width 99 height 23
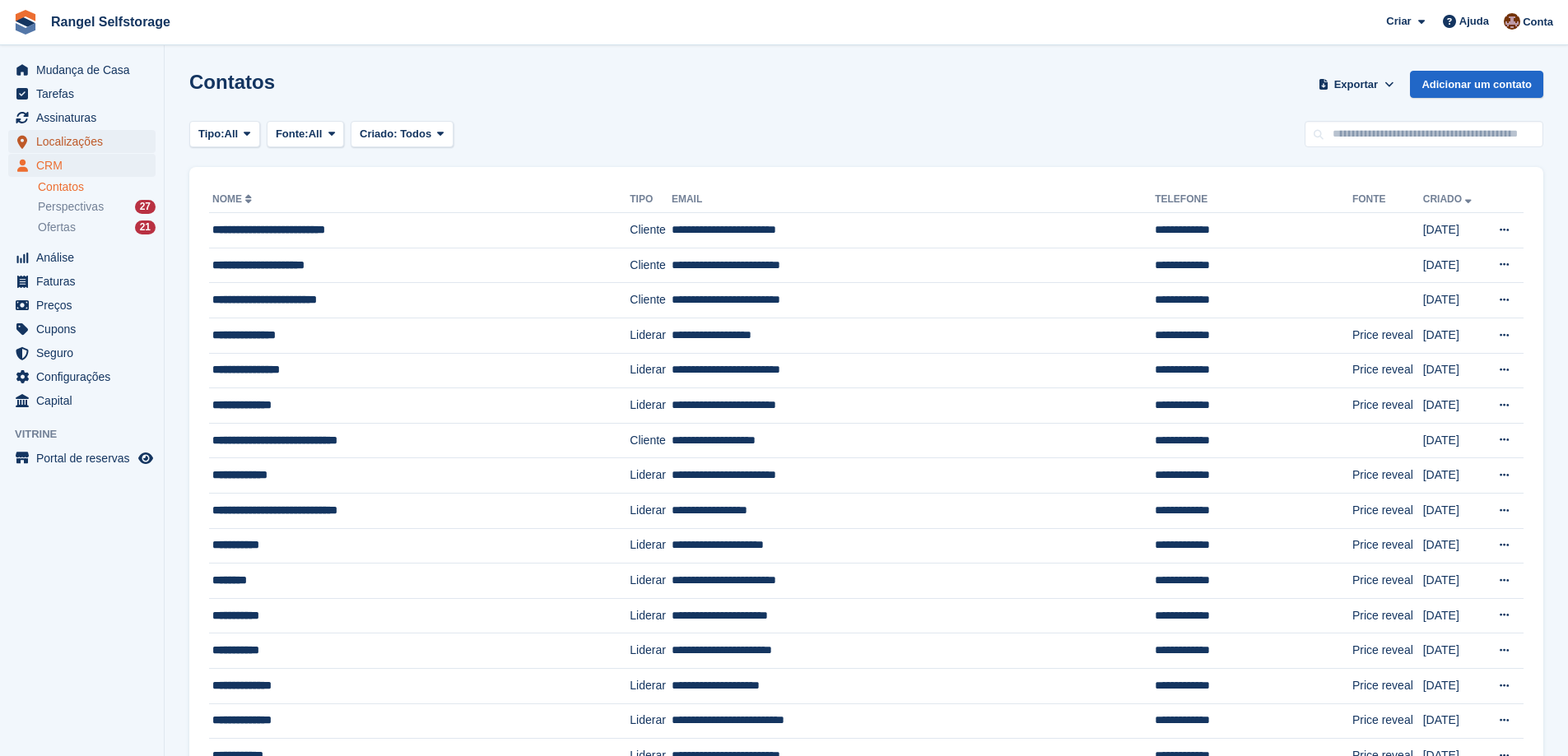
click at [67, 153] on span "Localizações" at bounding box center [85, 141] width 99 height 23
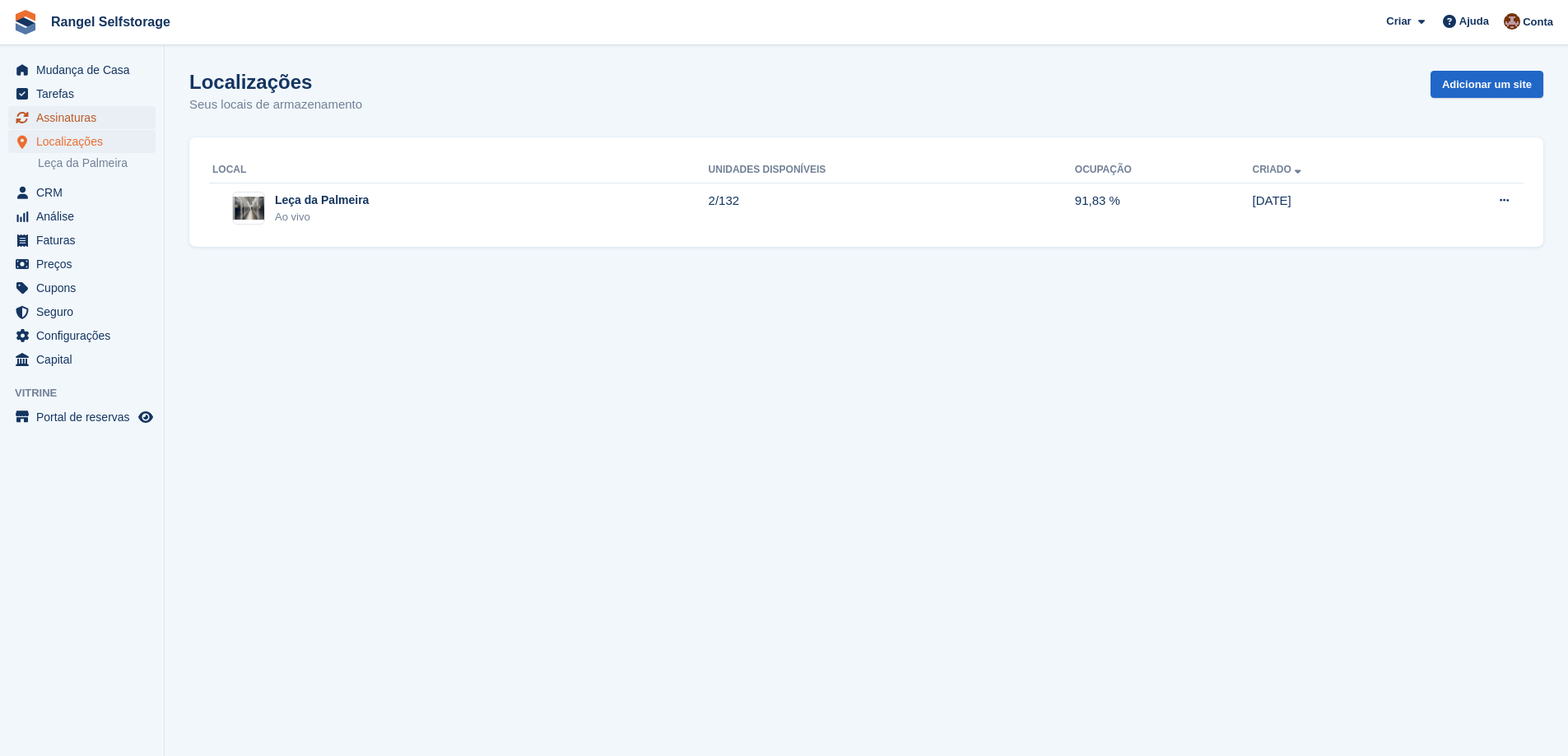
click at [75, 121] on span "Assinaturas" at bounding box center [85, 118] width 99 height 23
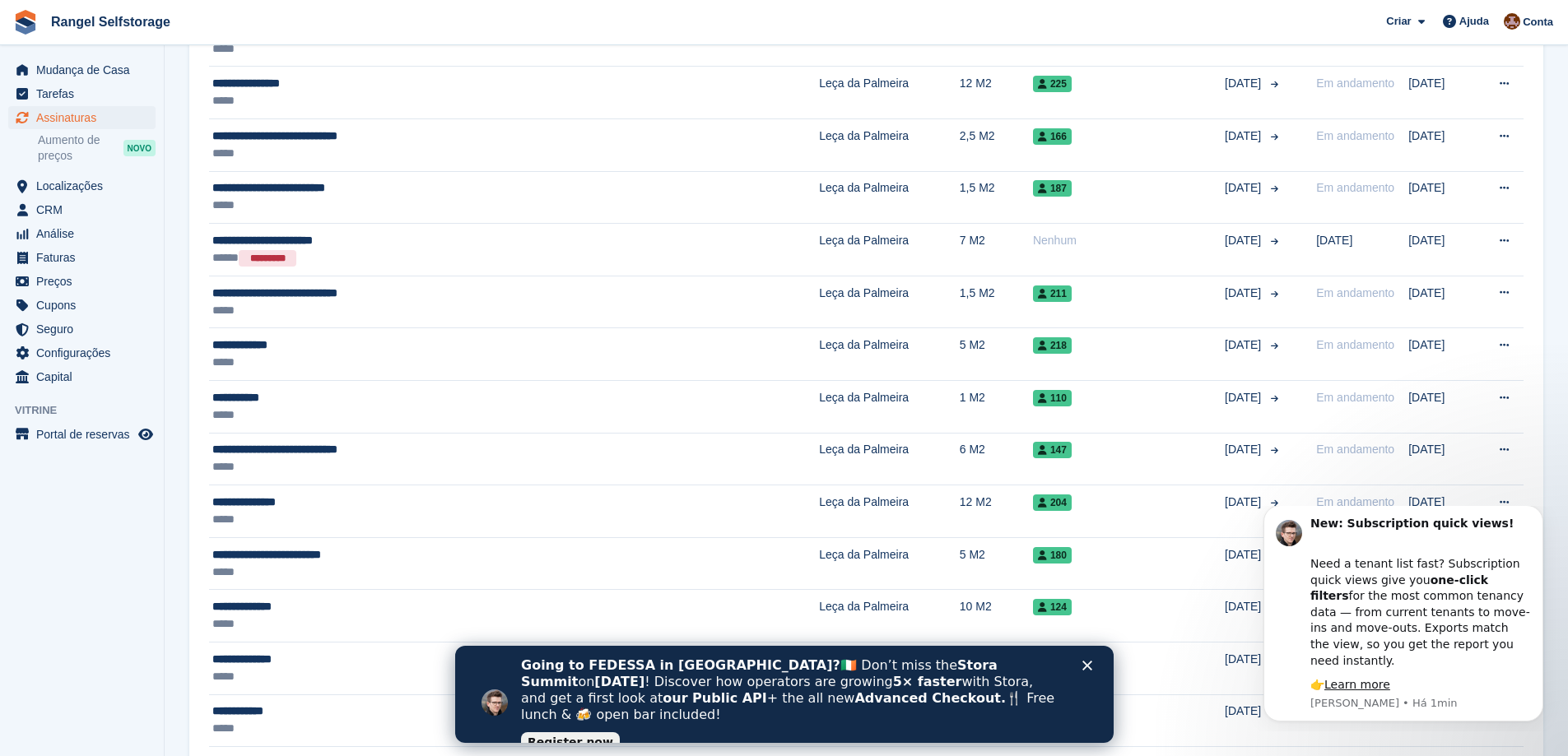
scroll to position [2398, 0]
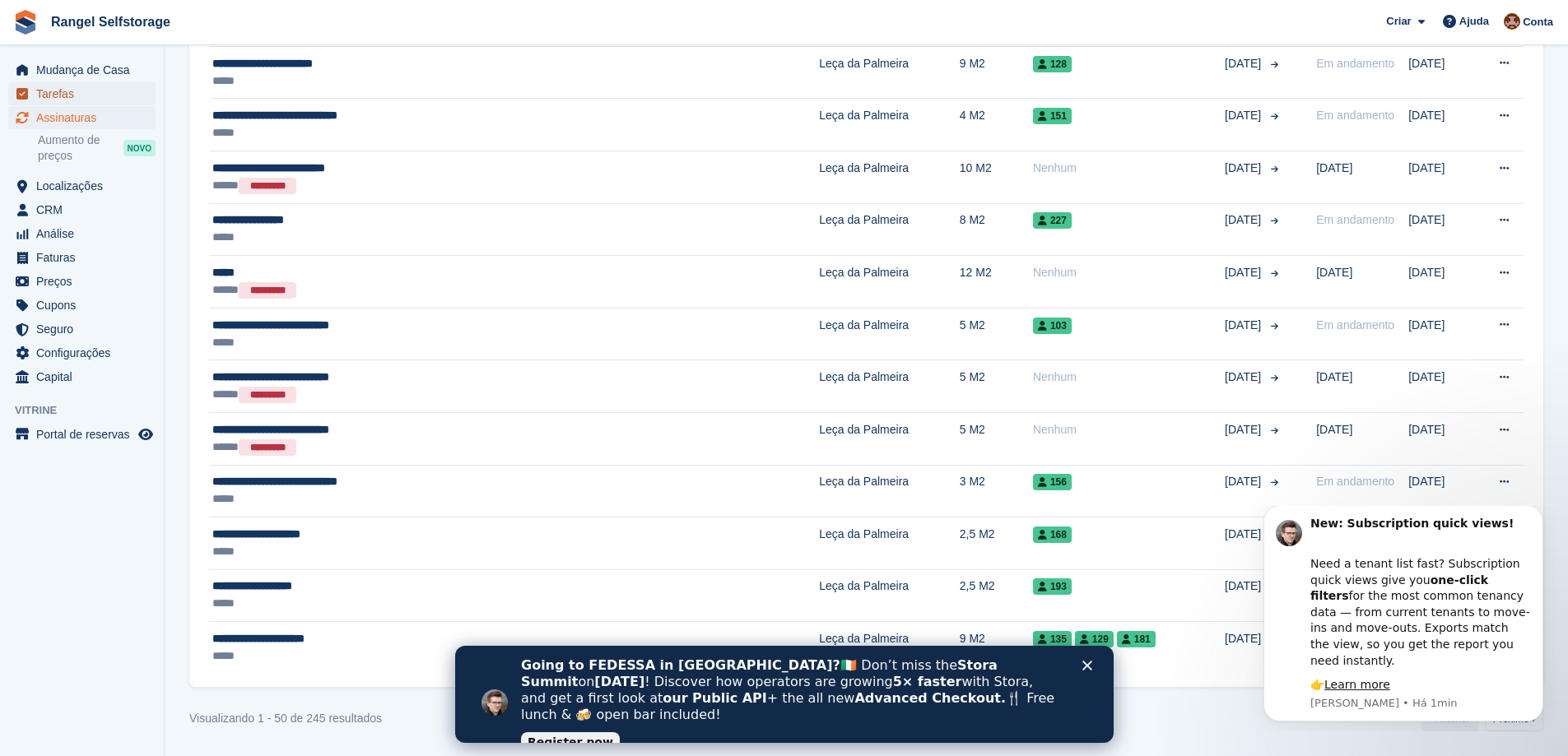
click at [56, 84] on span "Tarefas" at bounding box center [85, 93] width 99 height 23
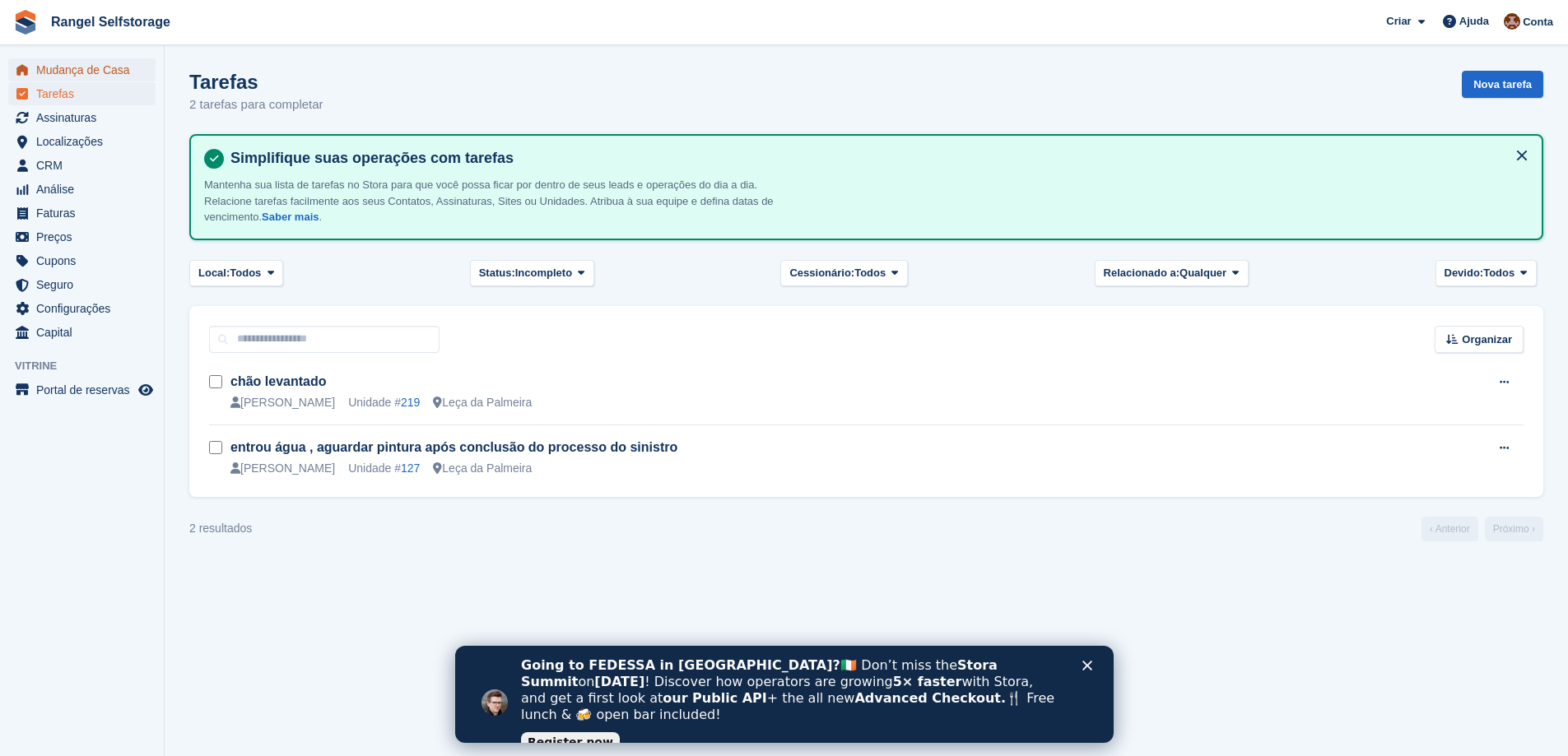
click at [62, 66] on span "Mudança de Casa" at bounding box center [85, 70] width 99 height 23
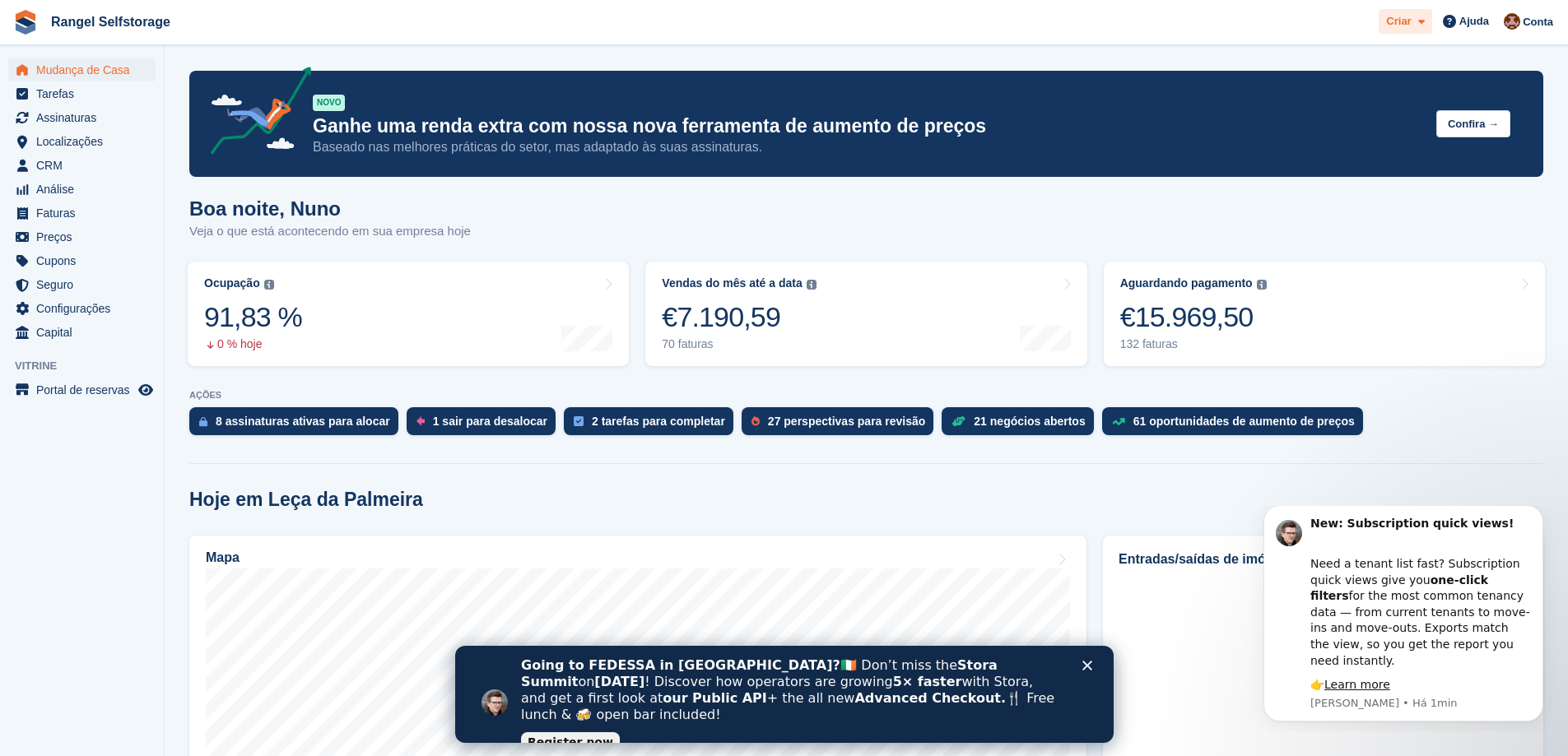
click at [1425, 16] on icon at bounding box center [1421, 21] width 7 height 10
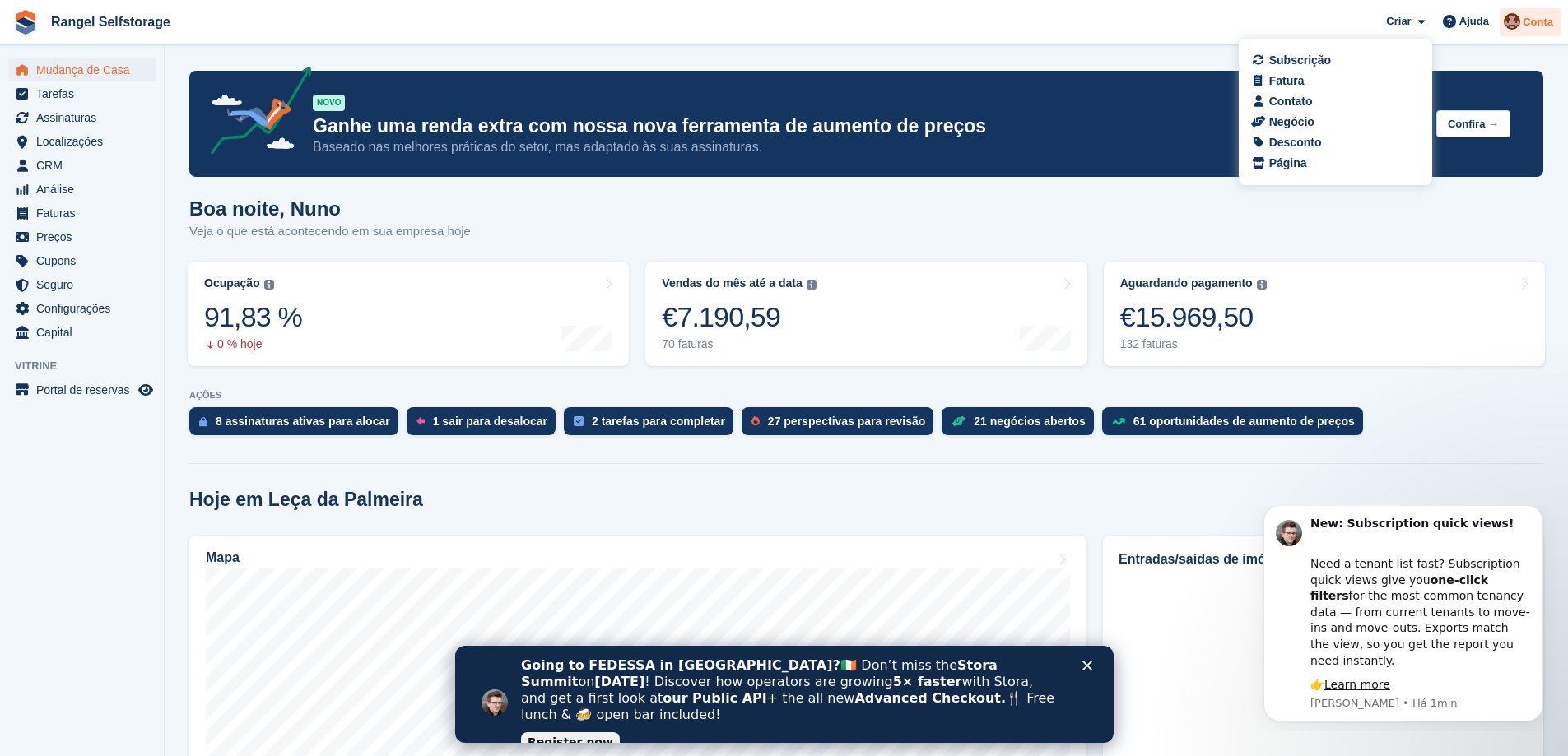
click at [1534, 16] on span "Conta" at bounding box center [1538, 22] width 30 height 16
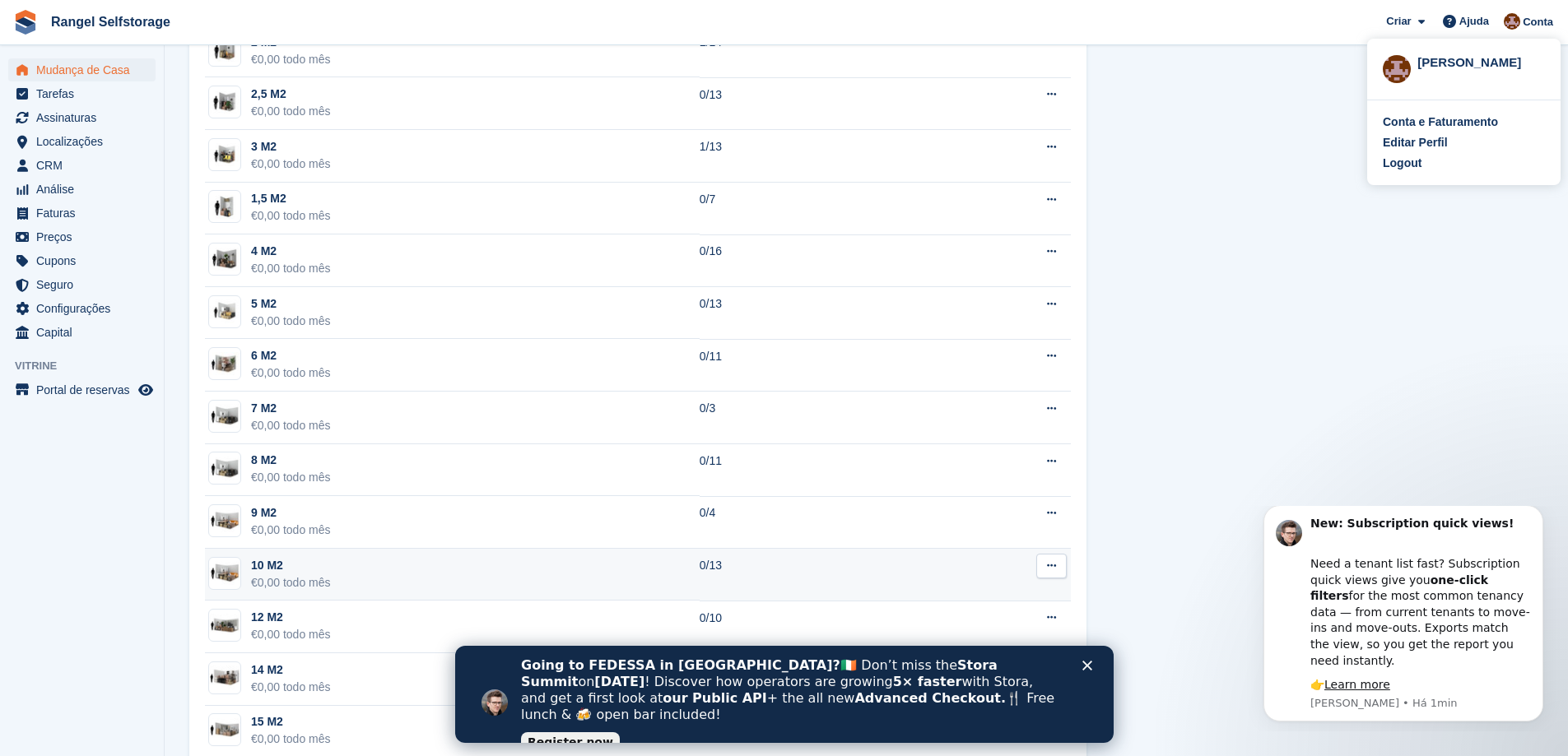
scroll to position [1097, 0]
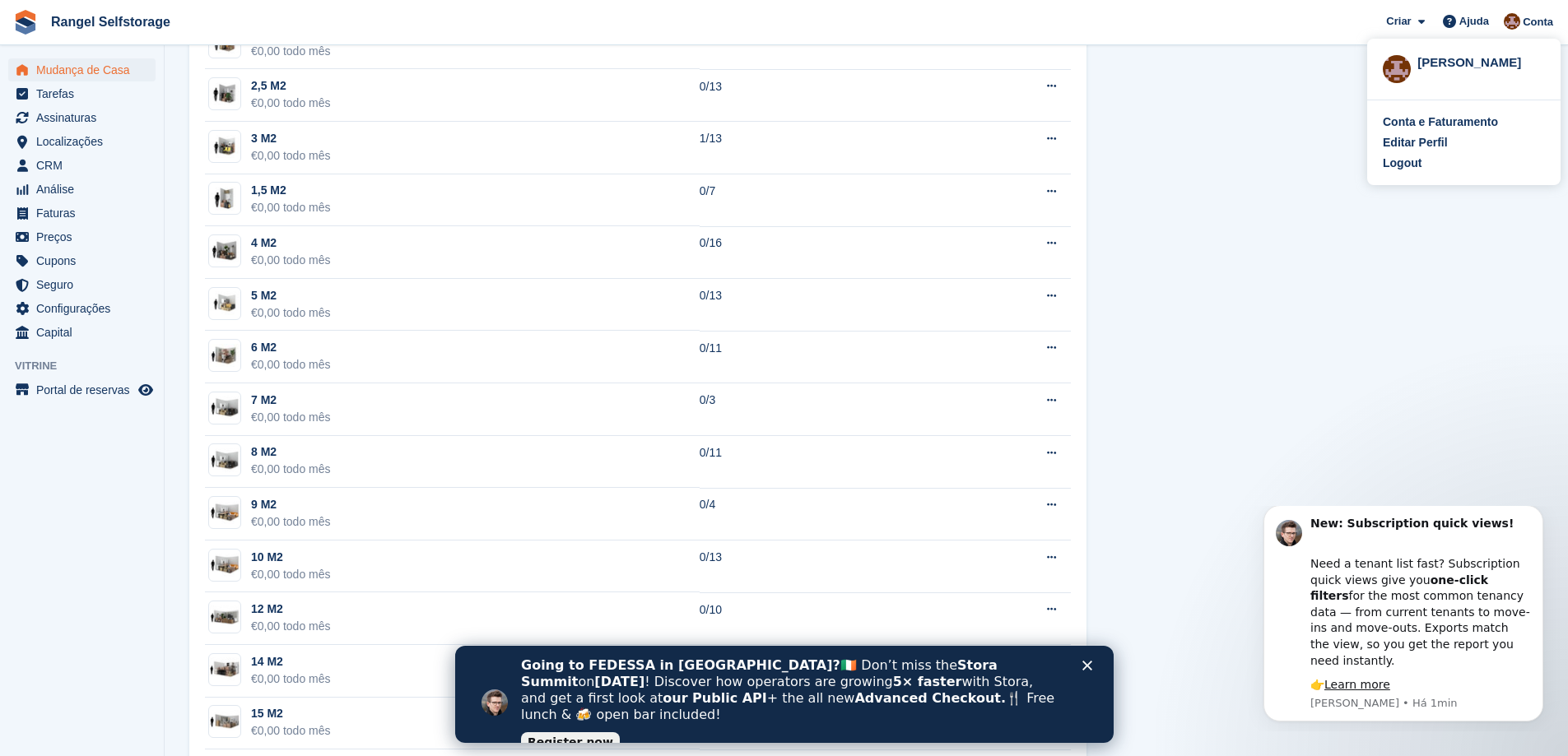
click at [1085, 664] on polygon "Fechar" at bounding box center [1086, 666] width 9 height 9
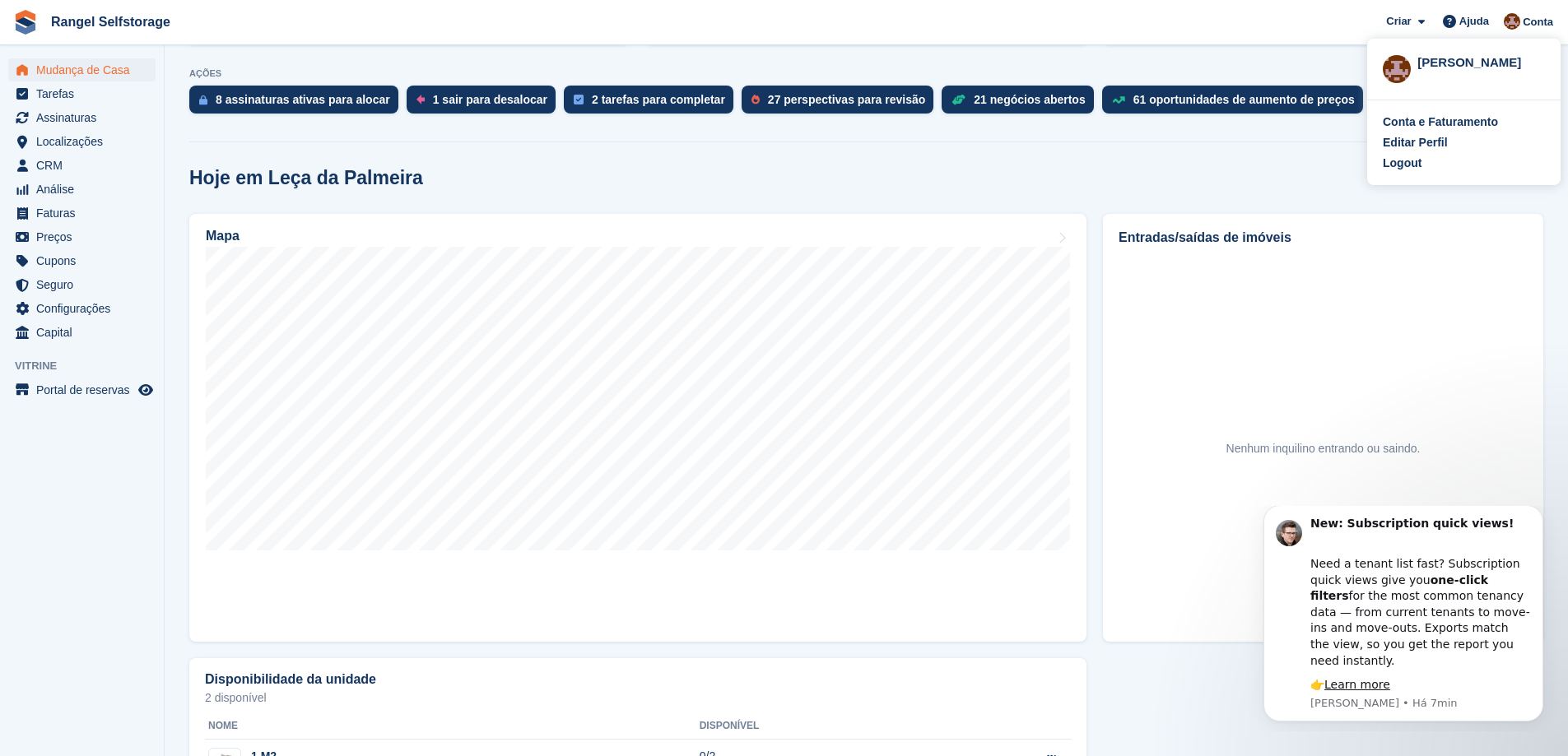
scroll to position [0, 0]
